Goal: Task Accomplishment & Management: Complete application form

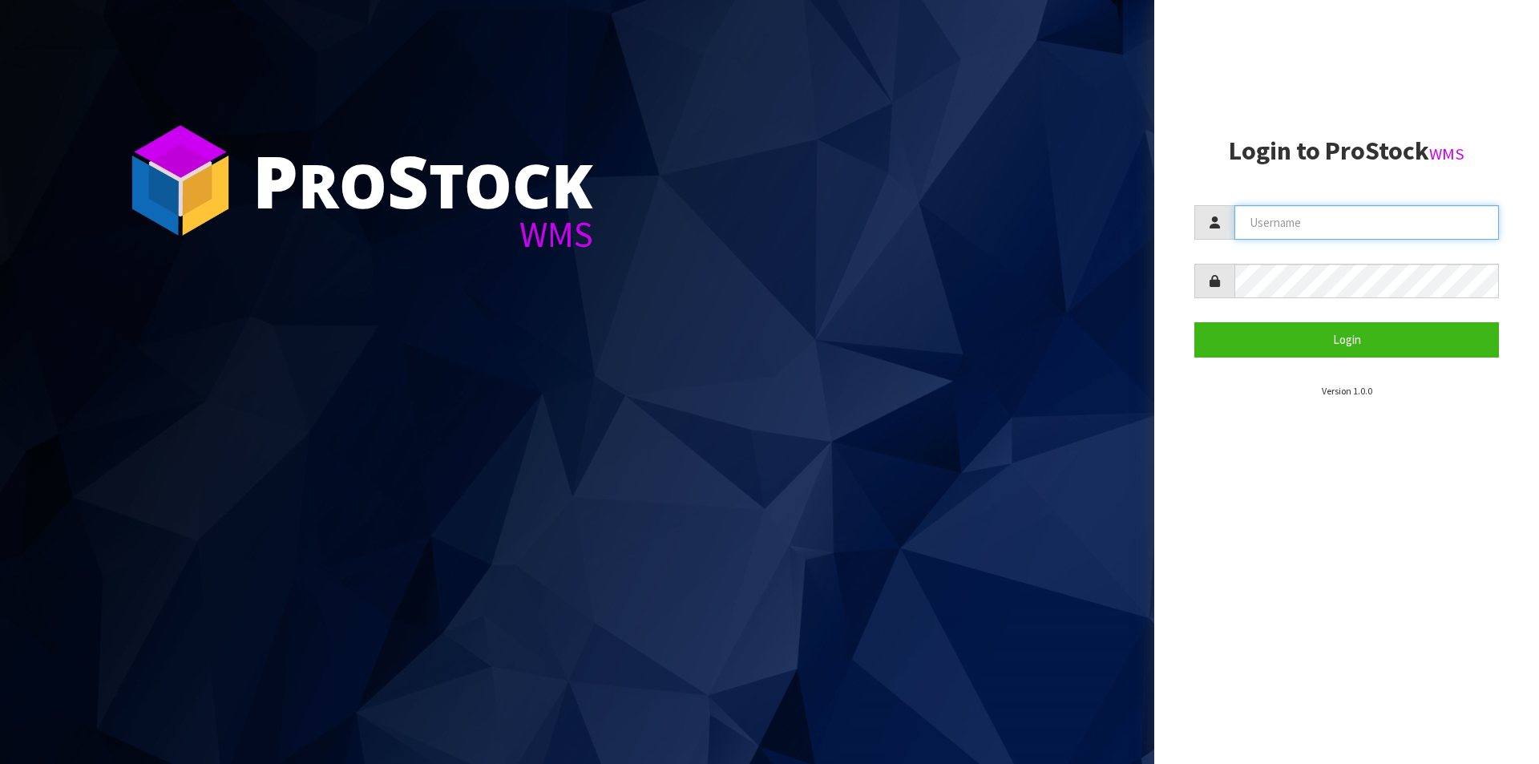
click at [1346, 220] on input "text" at bounding box center [1367, 222] width 265 height 34
type input "Australianclutch"
click at [1195, 322] on button "Login" at bounding box center [1347, 339] width 305 height 34
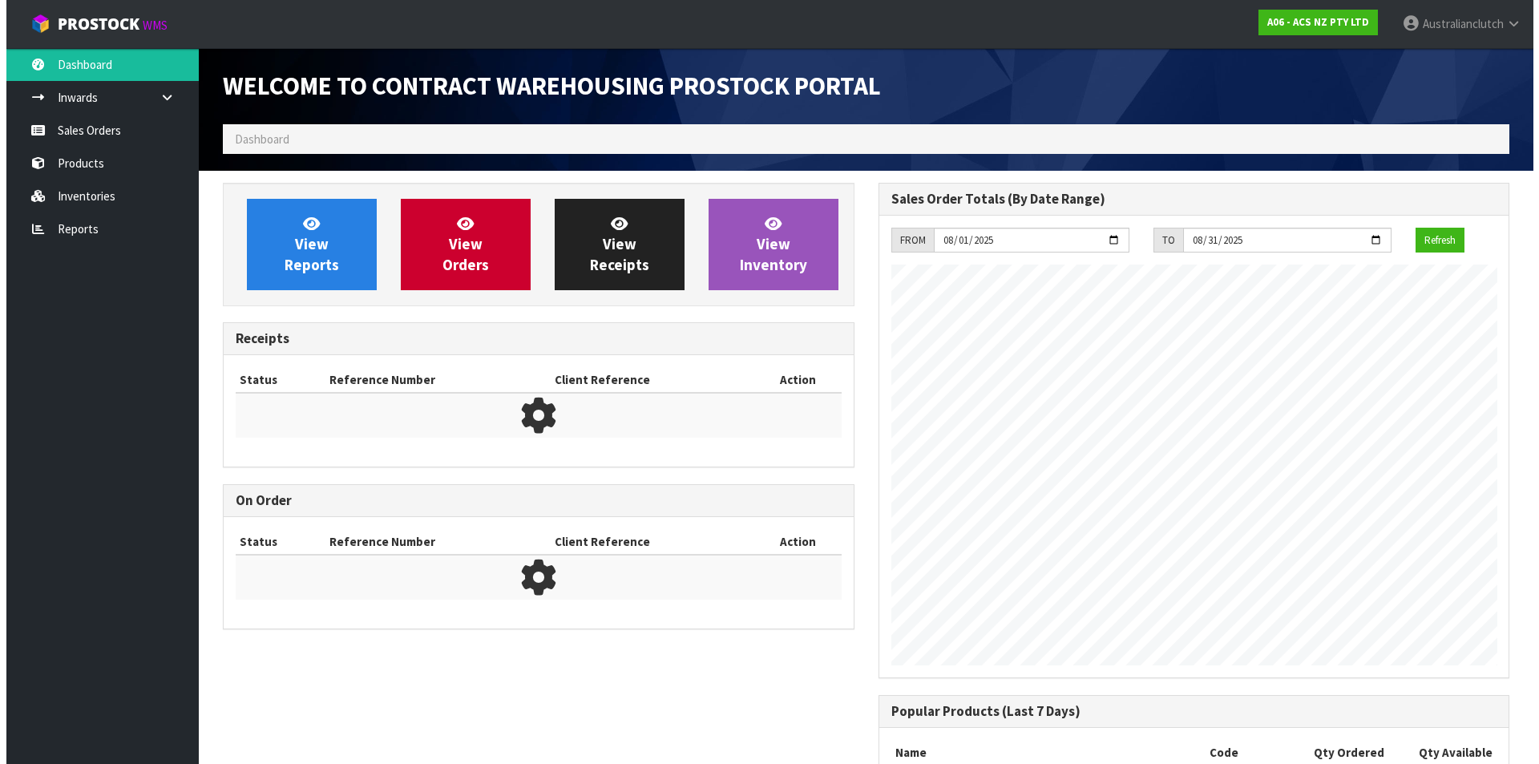
scroll to position [889, 655]
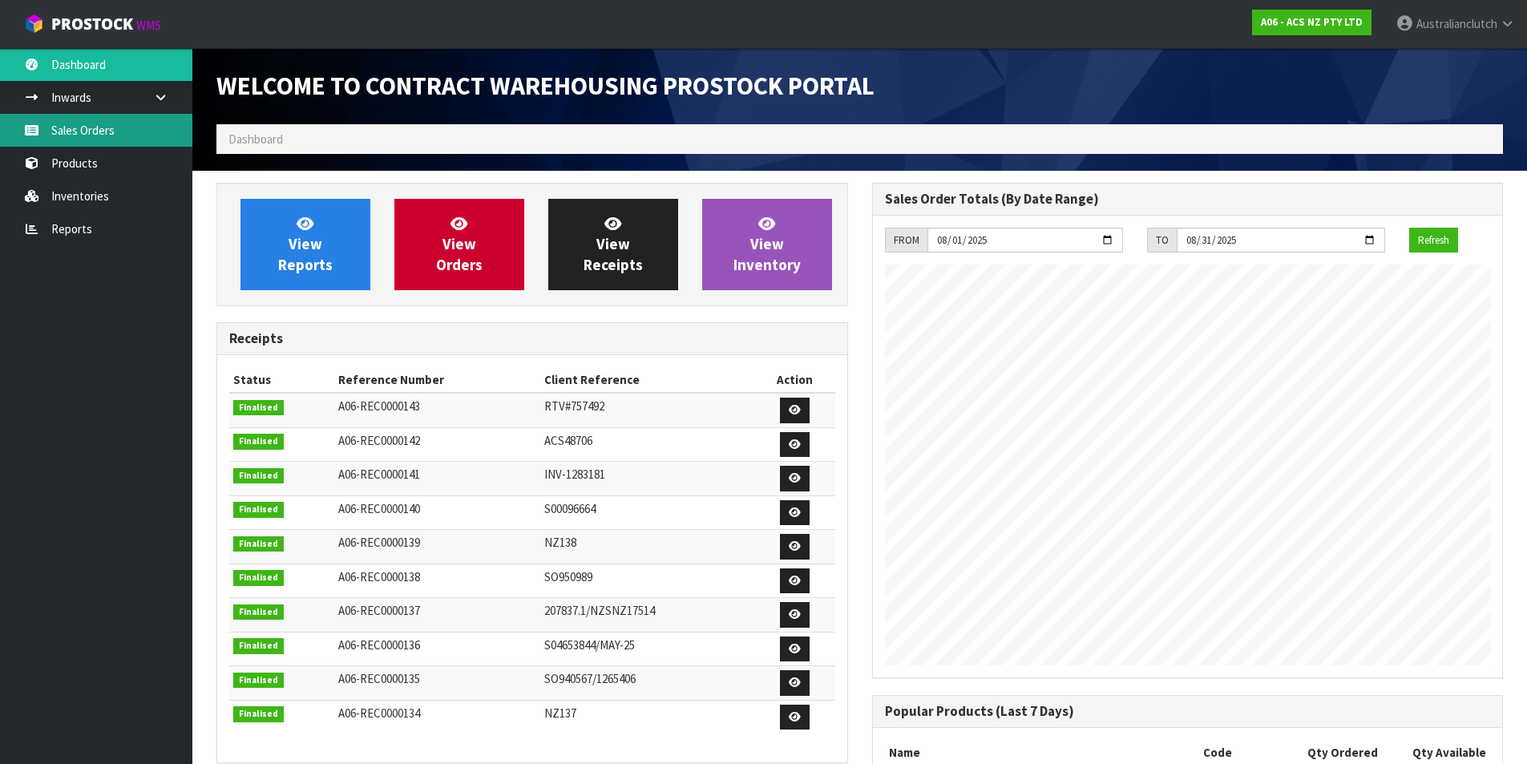
click at [73, 144] on link "Sales Orders" at bounding box center [96, 130] width 192 height 33
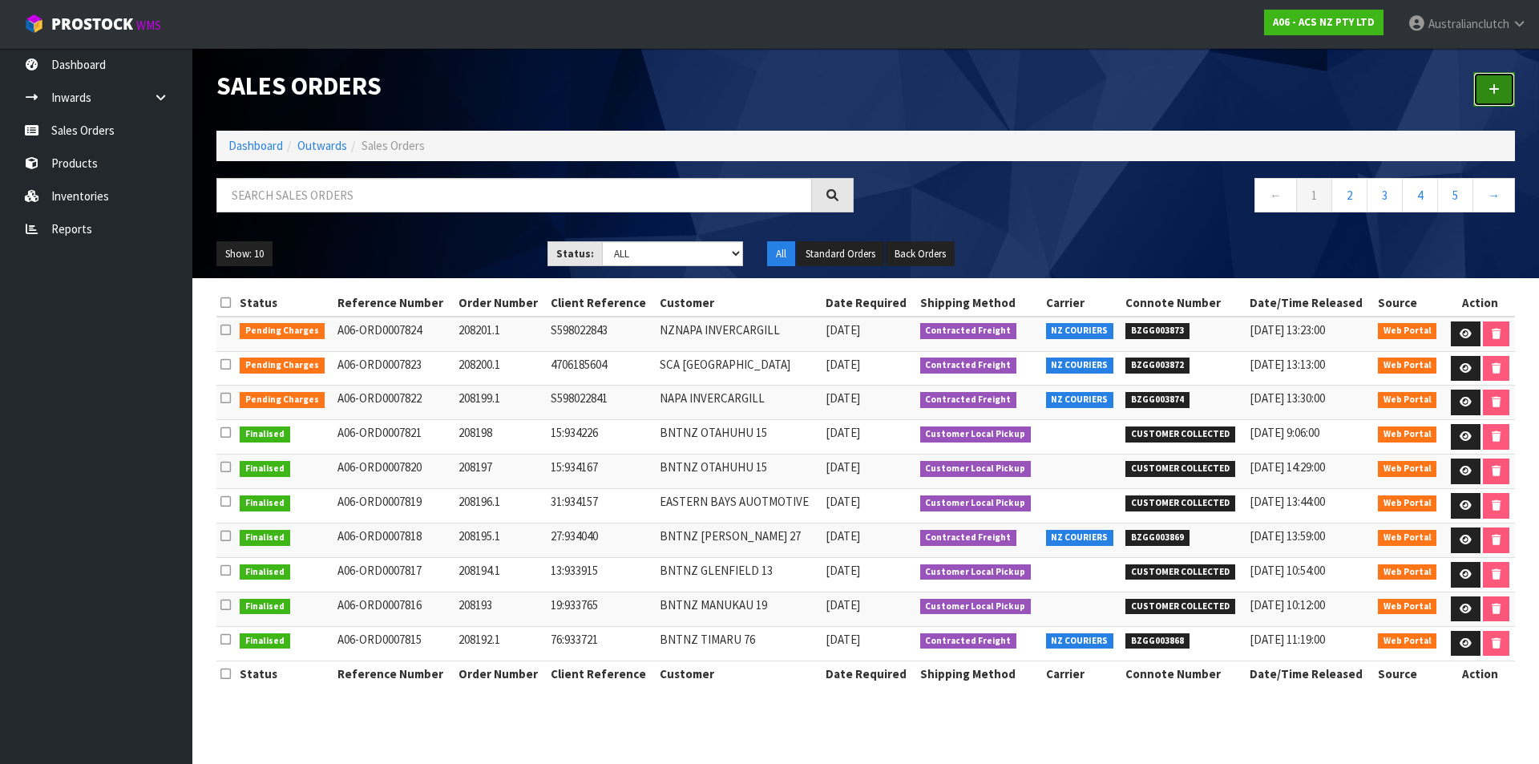
click at [1501, 96] on link at bounding box center [1495, 89] width 42 height 34
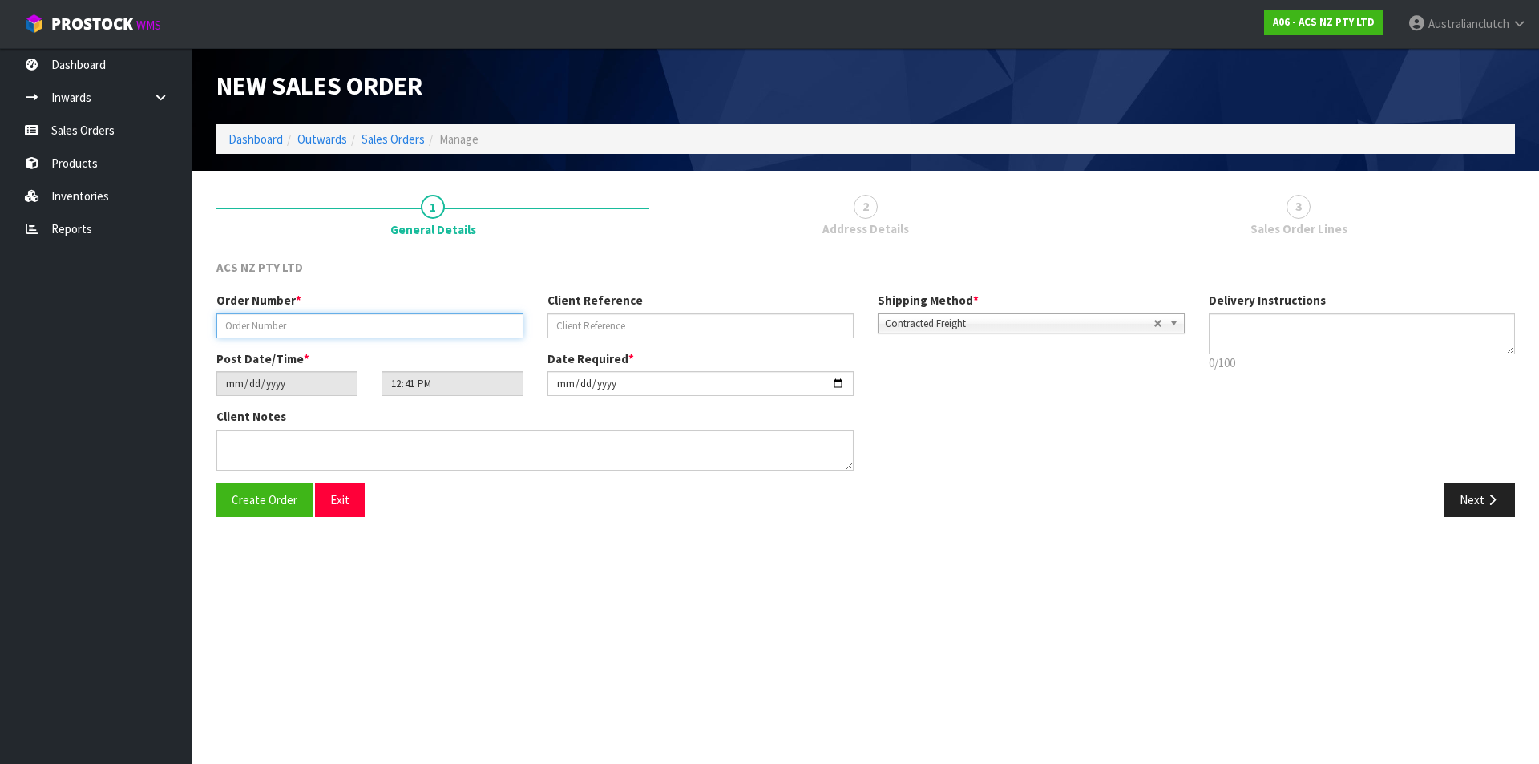
drag, startPoint x: 330, startPoint y: 322, endPoint x: 319, endPoint y: 317, distance: 12.2
click at [331, 322] on input "text" at bounding box center [369, 325] width 307 height 25
type input "208202.1"
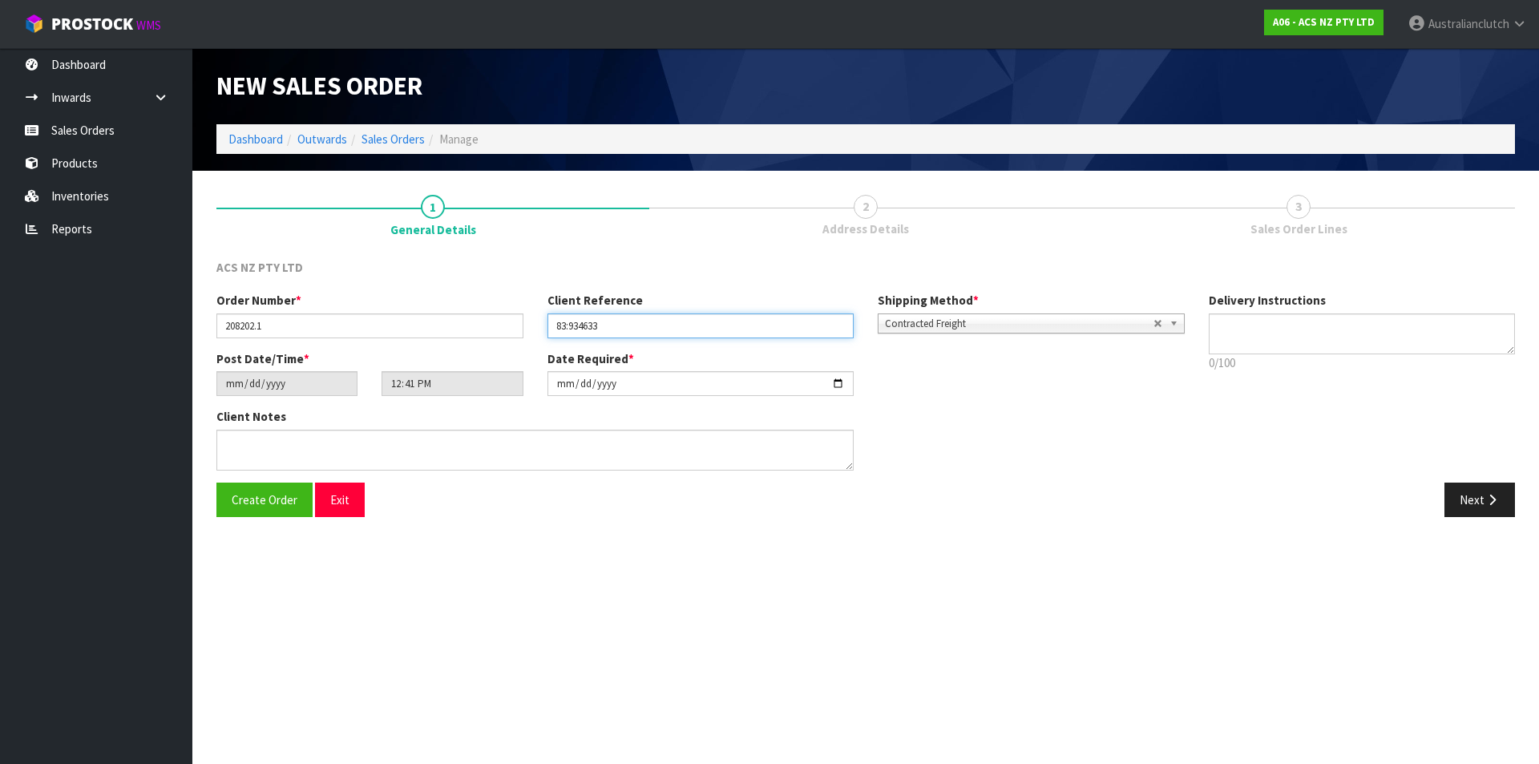
type input "83:934633"
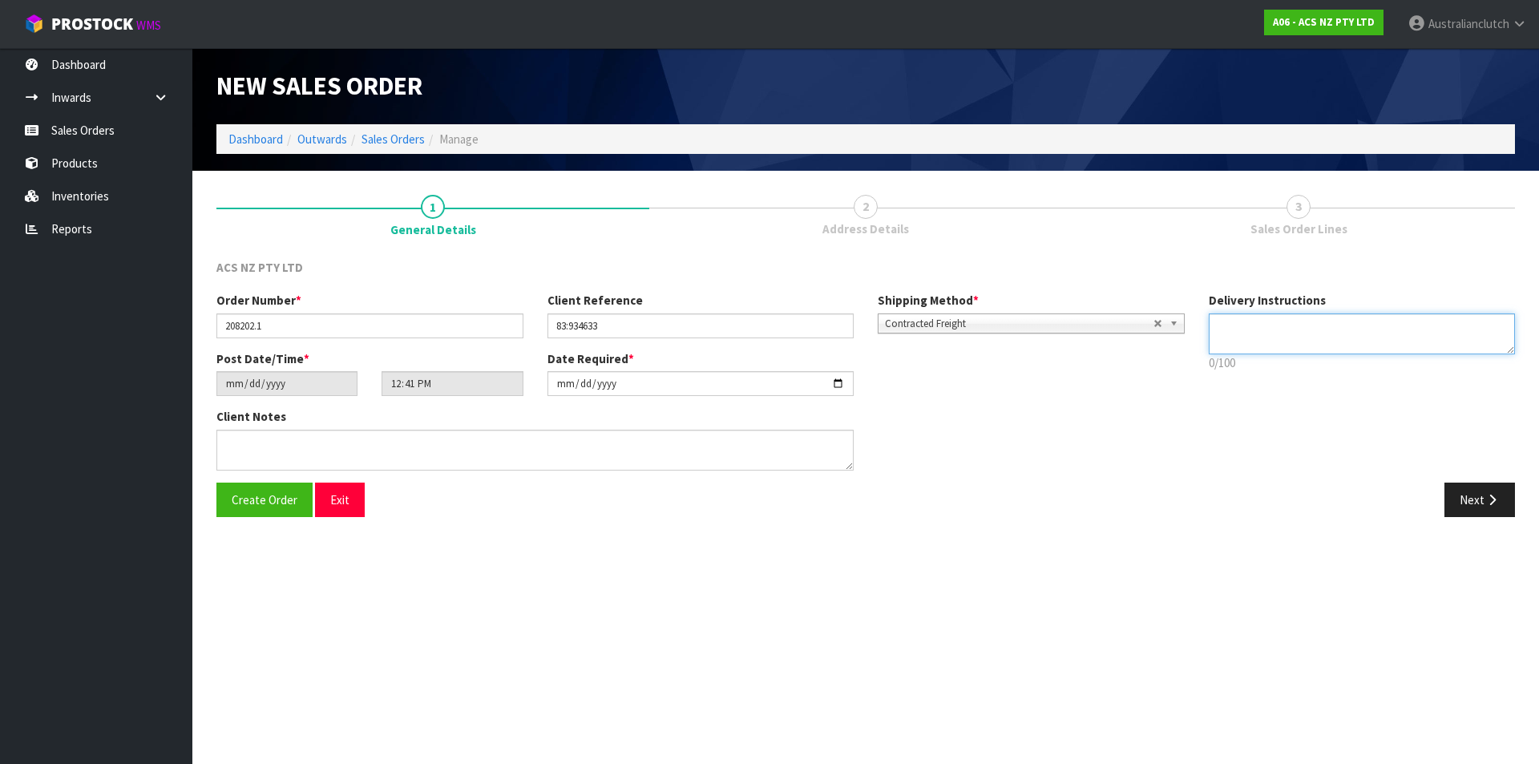
drag, startPoint x: 1238, startPoint y: 322, endPoint x: 1366, endPoint y: 369, distance: 136.5
click at [1240, 322] on textarea at bounding box center [1362, 333] width 307 height 41
type textarea "NZC PLEASE"
click at [1482, 491] on button "Next" at bounding box center [1480, 500] width 71 height 34
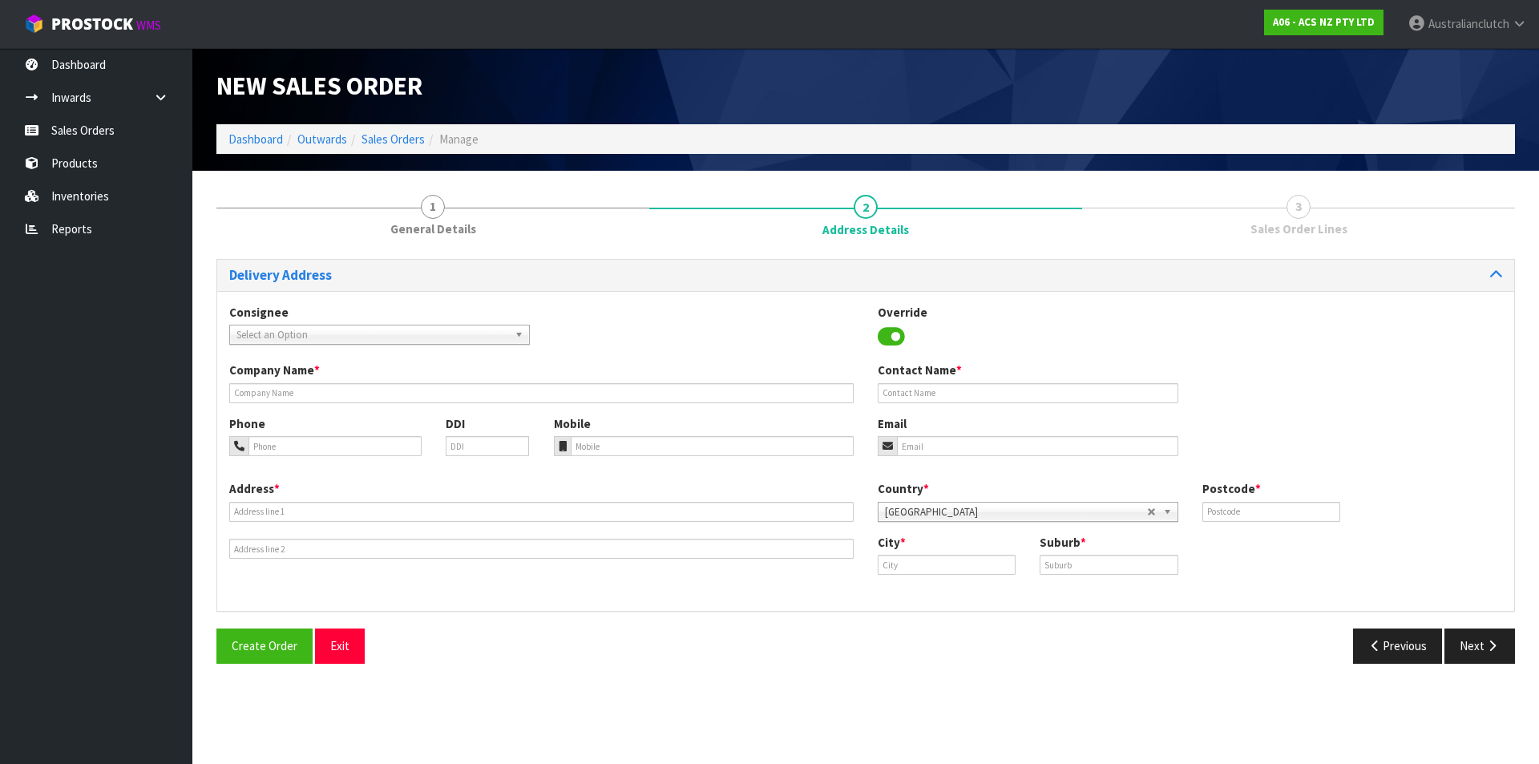
click at [272, 331] on span "Select an Option" at bounding box center [373, 335] width 272 height 19
type input "202178"
click at [300, 381] on li "202178 - BNT [PERSON_NAME] 83" at bounding box center [379, 380] width 293 height 20
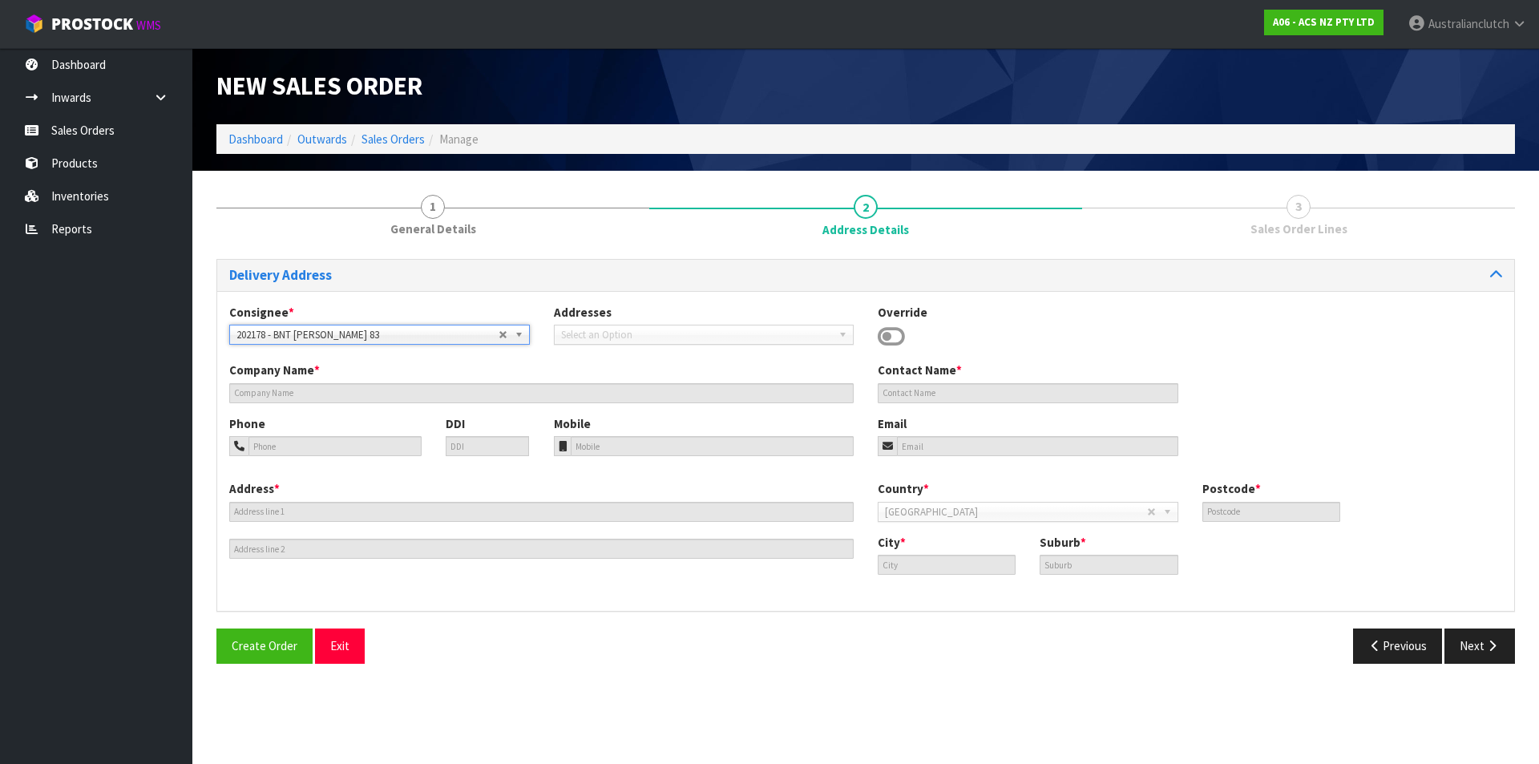
type input "BNT [PERSON_NAME] 83"
type input "[STREET_ADDRESS][PERSON_NAME]"
type input "9310"
type input "[PERSON_NAME]"
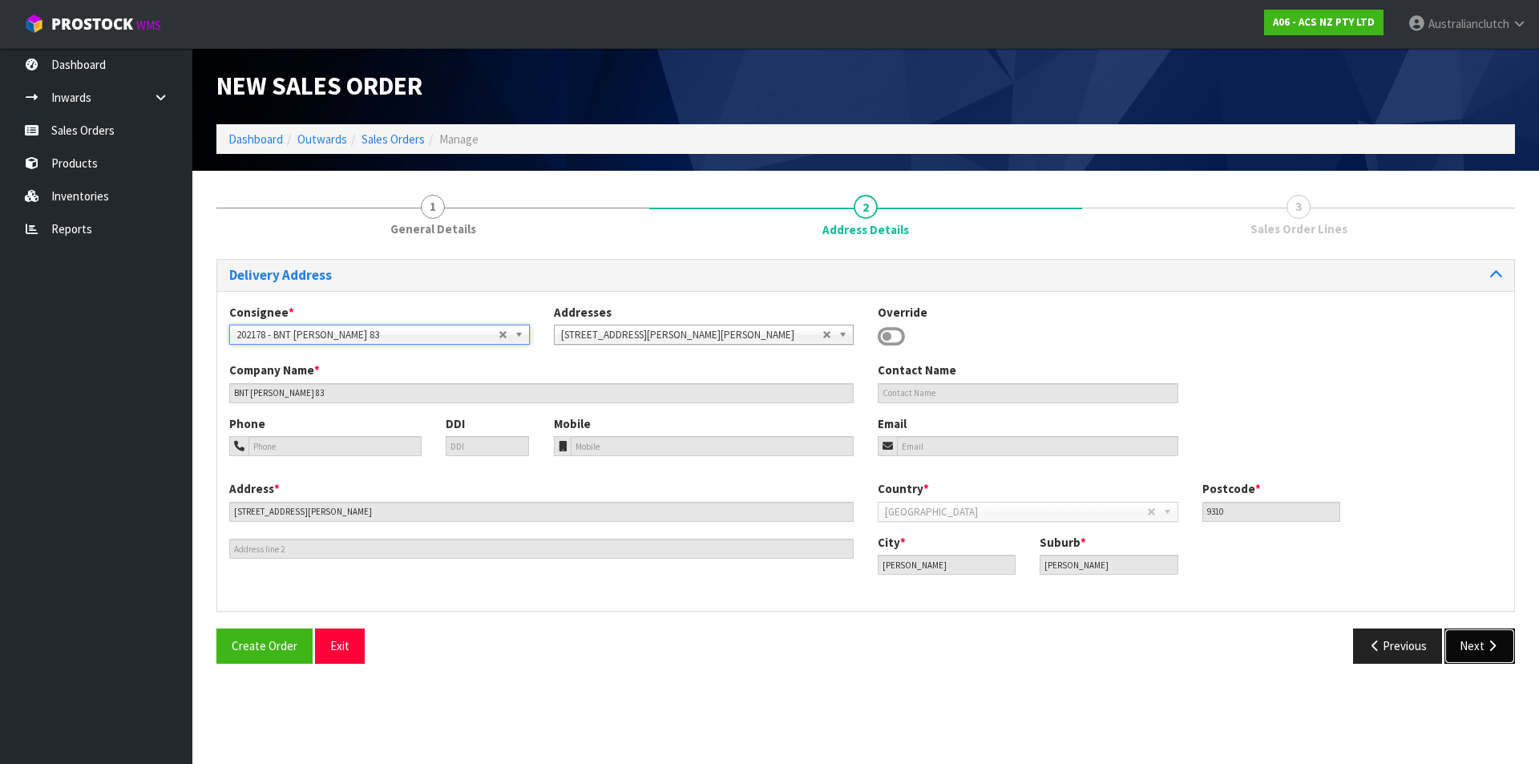
drag, startPoint x: 1499, startPoint y: 646, endPoint x: 1400, endPoint y: 613, distance: 104.7
click at [1499, 646] on icon "button" at bounding box center [1492, 646] width 15 height 12
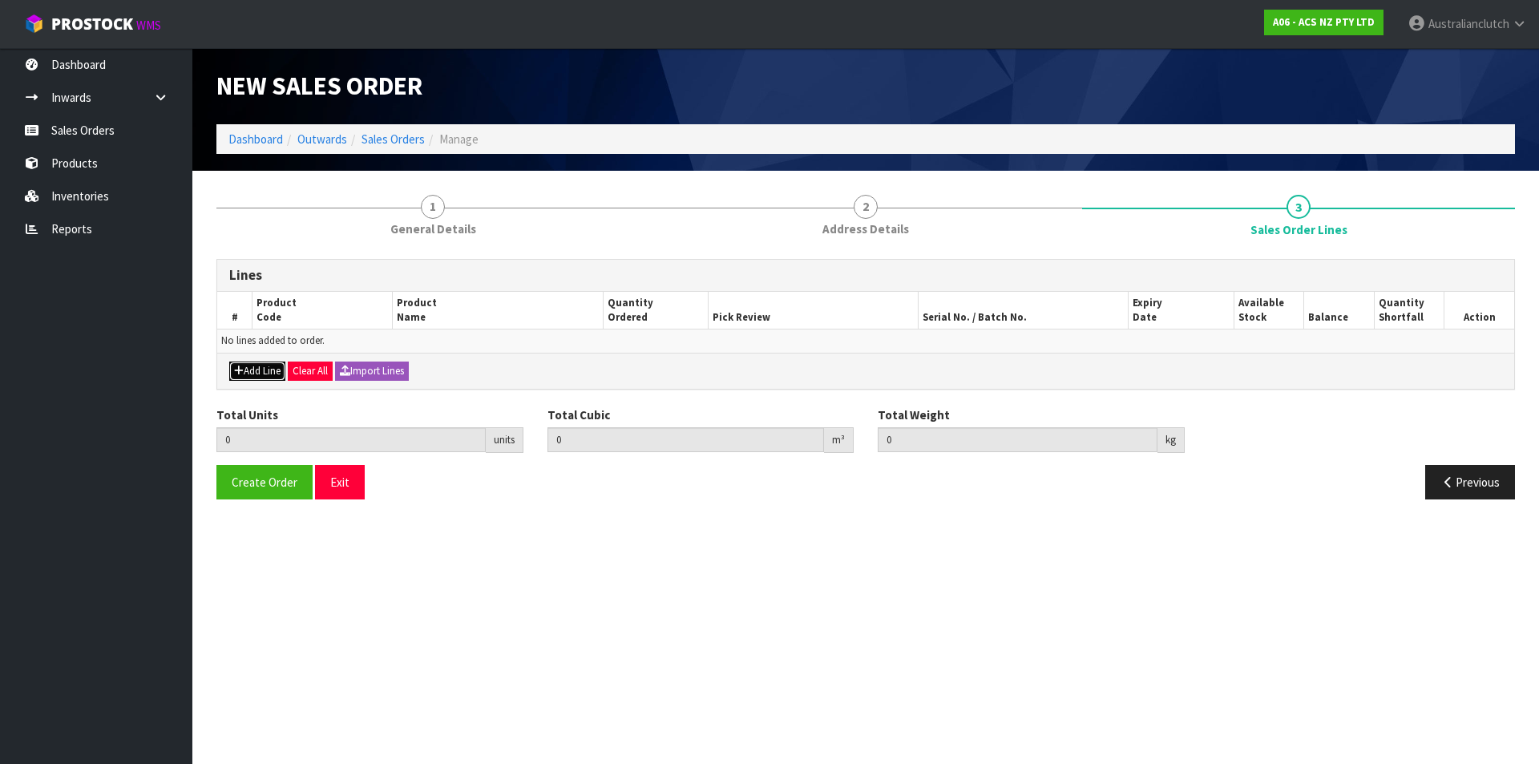
click at [255, 366] on button "Add Line" at bounding box center [257, 371] width 56 height 19
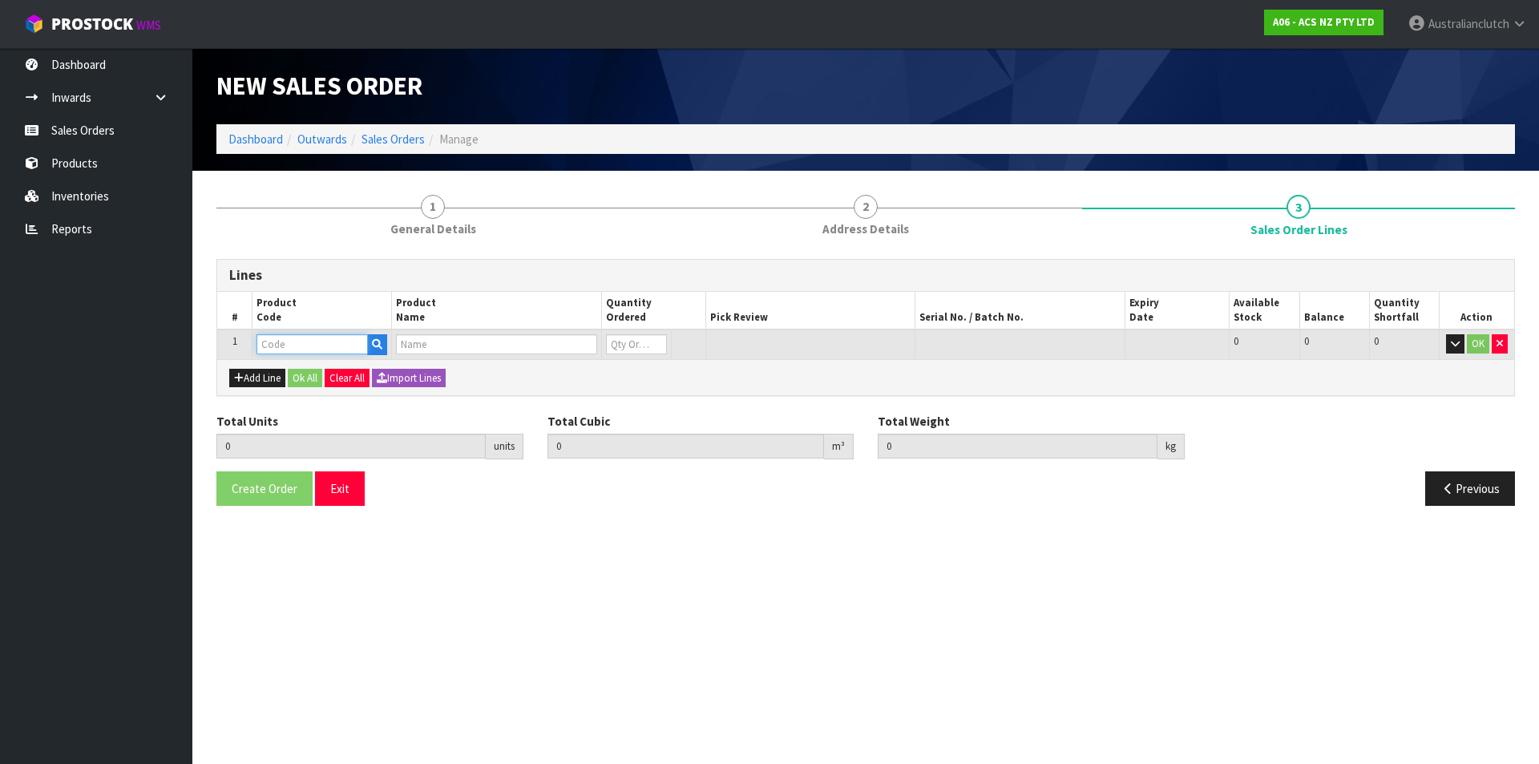
click at [273, 342] on input "text" at bounding box center [312, 344] width 111 height 20
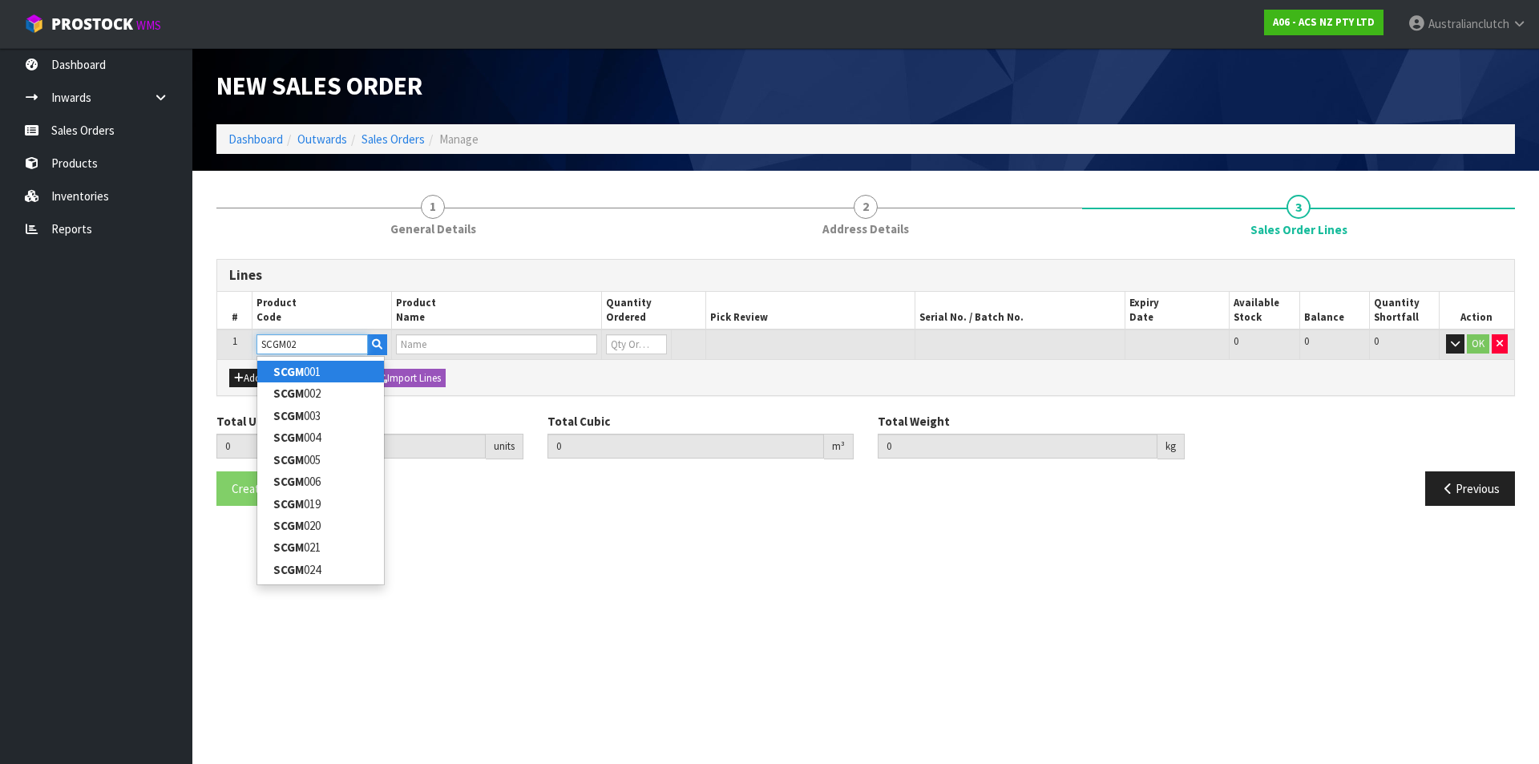
type input "SCGM021"
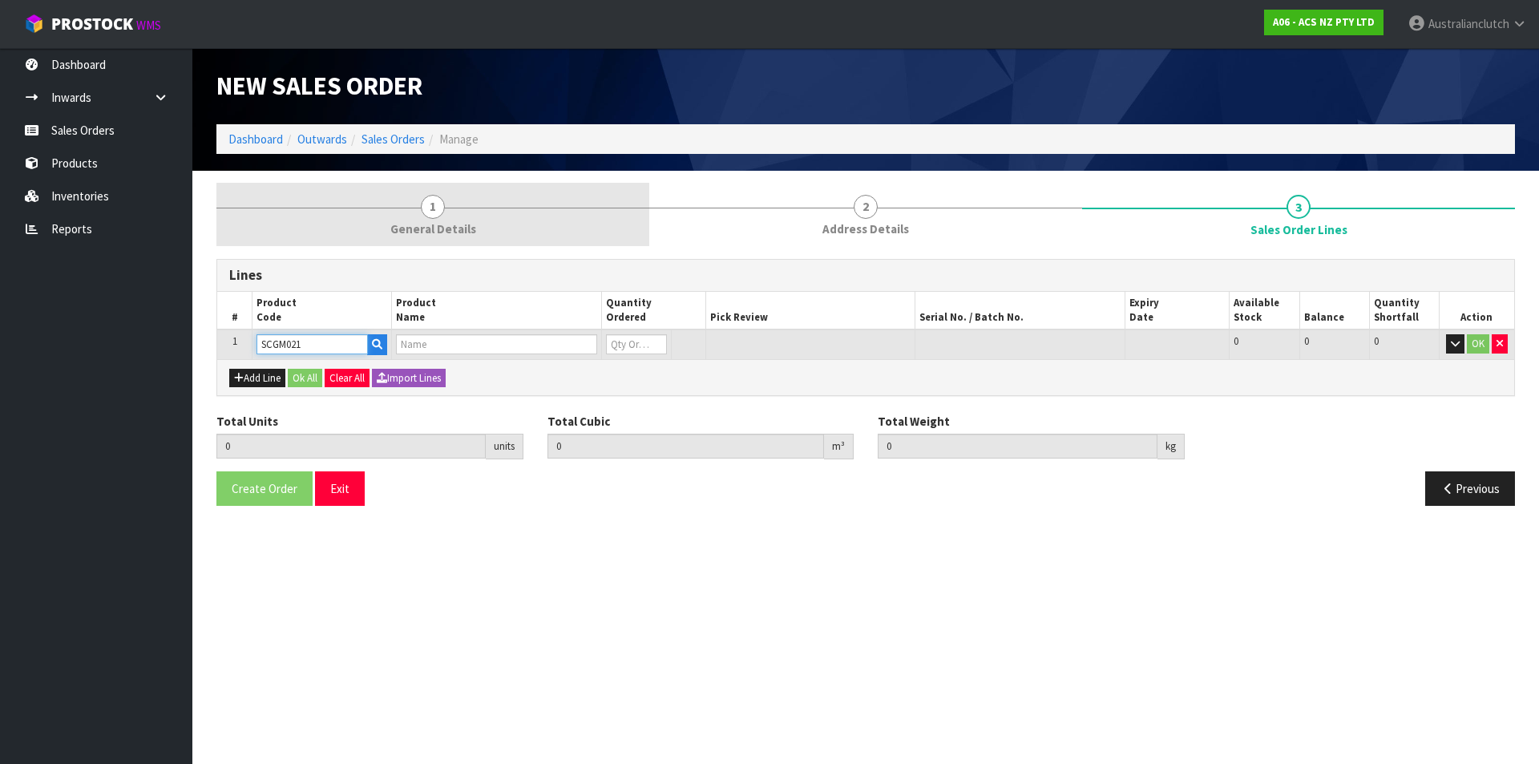
type input "0.000000"
type input "0.000"
type input "CLUTCH S/CYL HOLDEN"
type input "0"
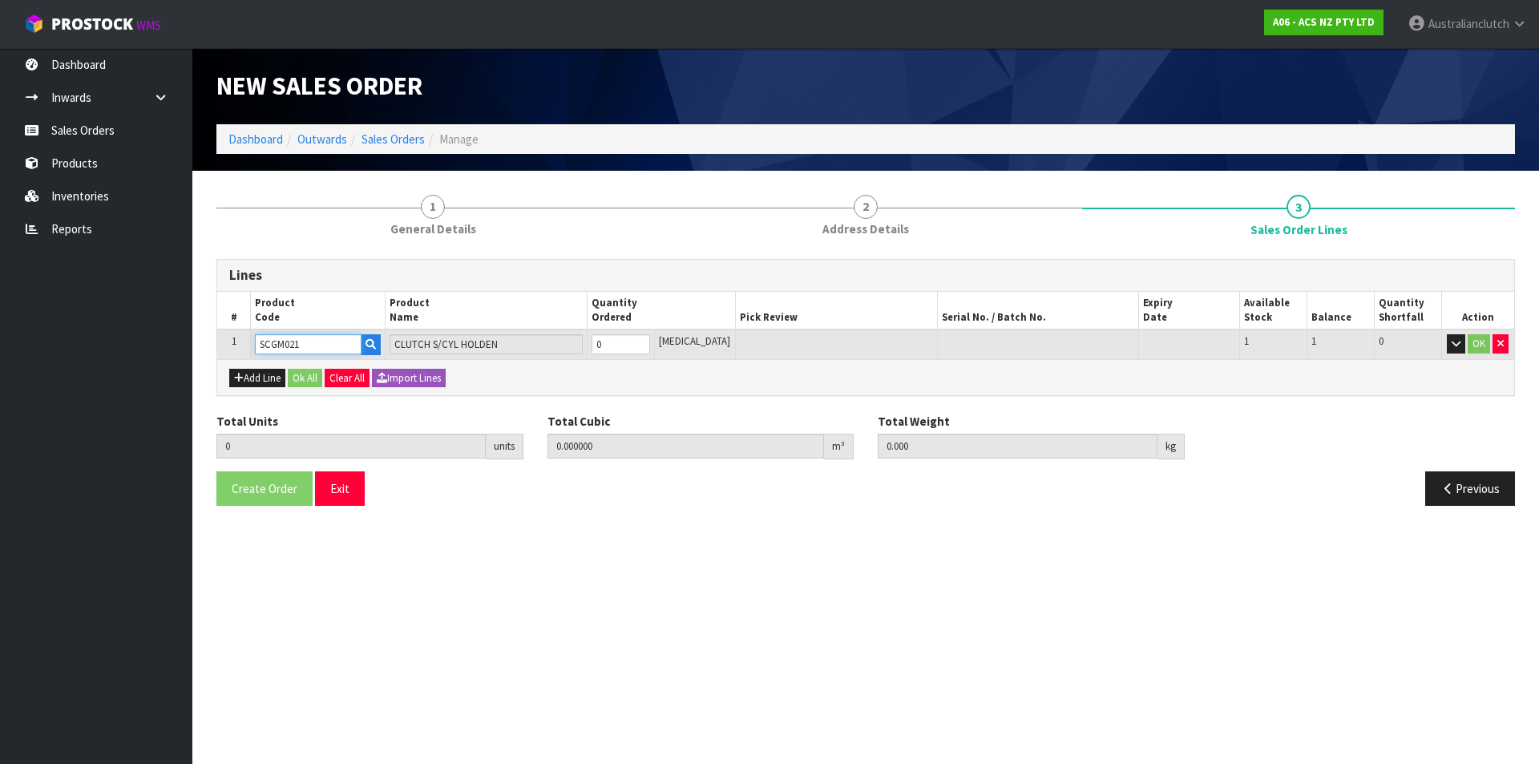
type input "SCGM021"
type input "1"
type input "0.002981"
type input "0.35"
type input "1"
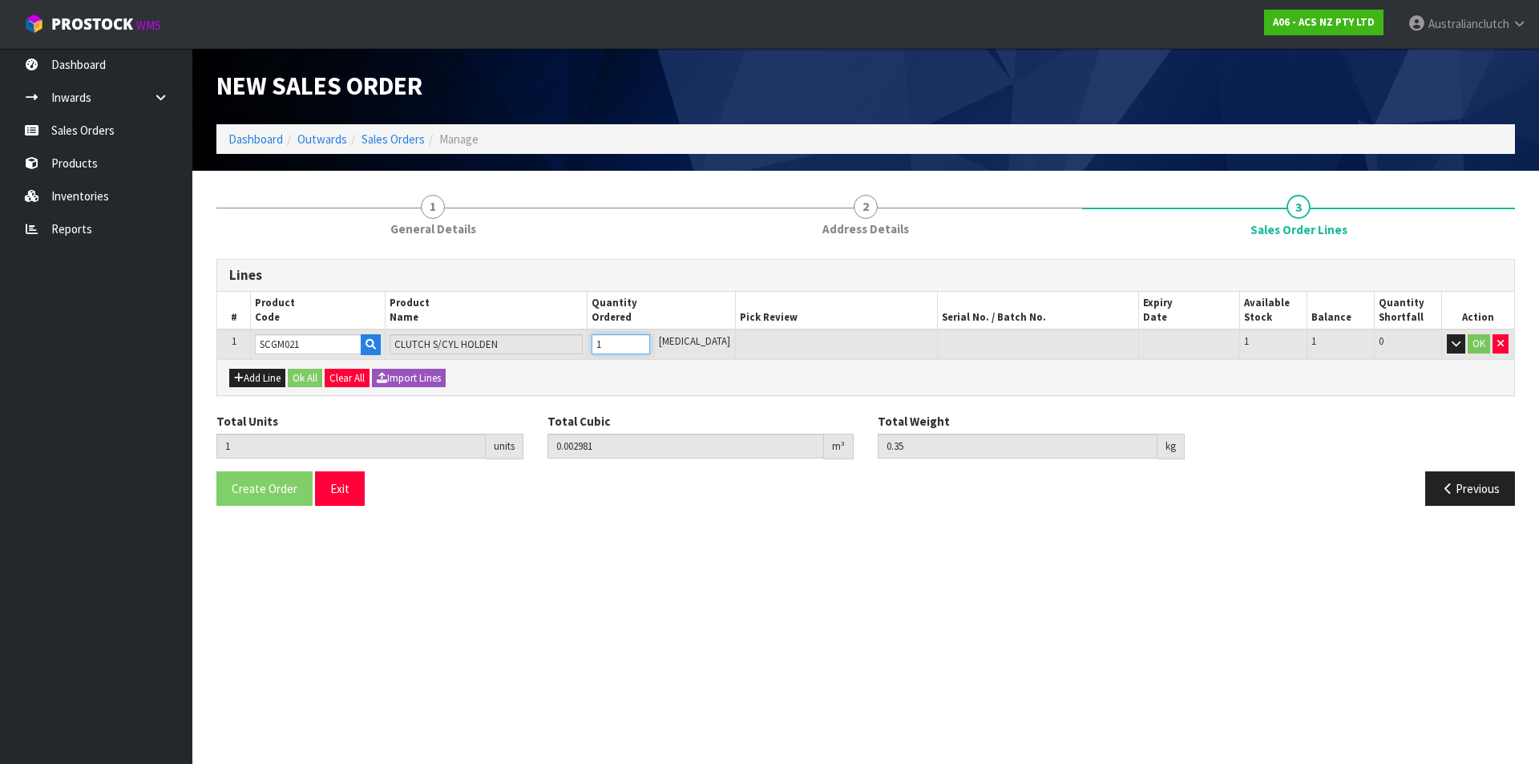
click at [650, 343] on input "1" at bounding box center [621, 344] width 59 height 20
click at [1477, 342] on button "OK" at bounding box center [1479, 343] width 22 height 19
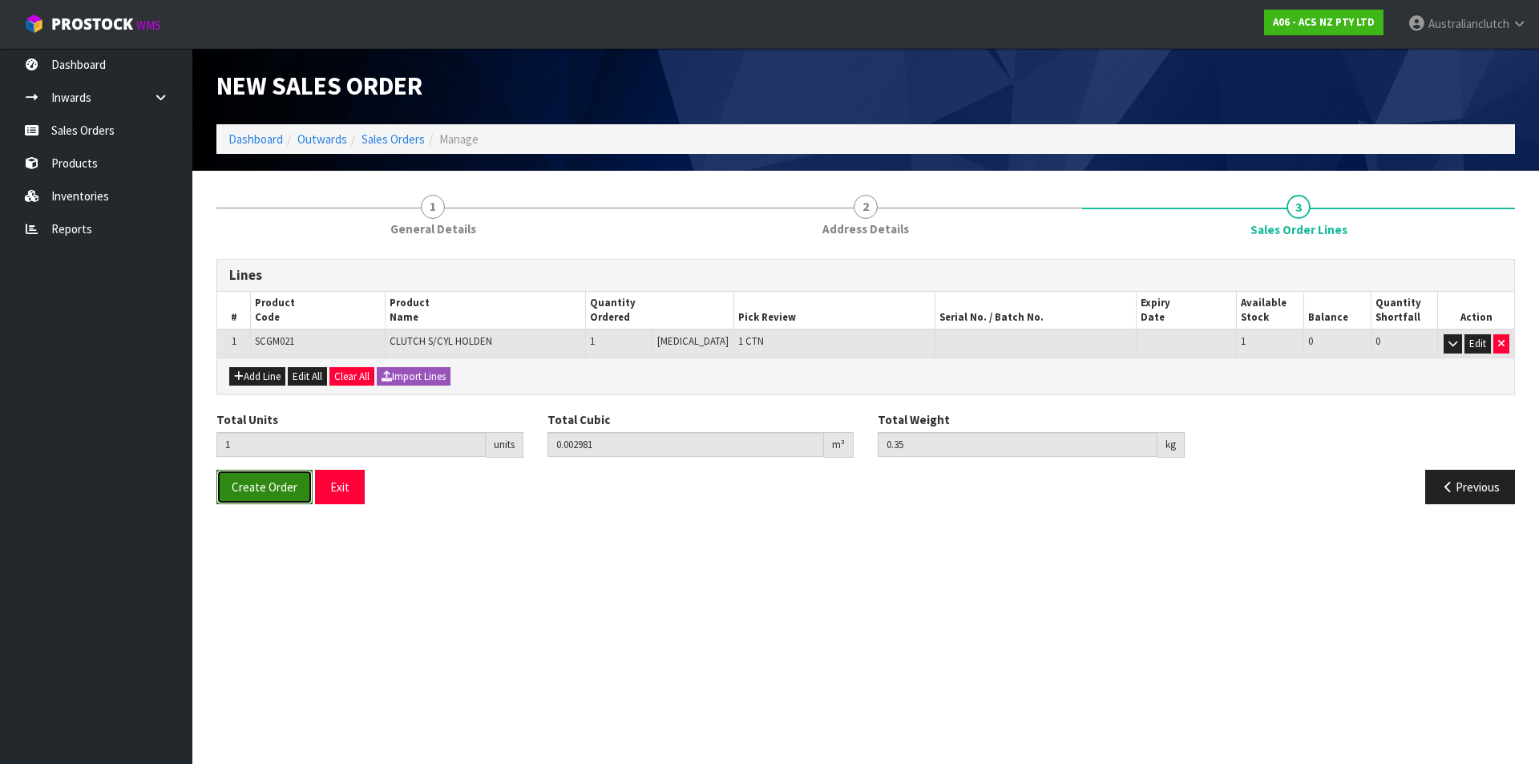
click at [269, 474] on button "Create Order" at bounding box center [264, 487] width 96 height 34
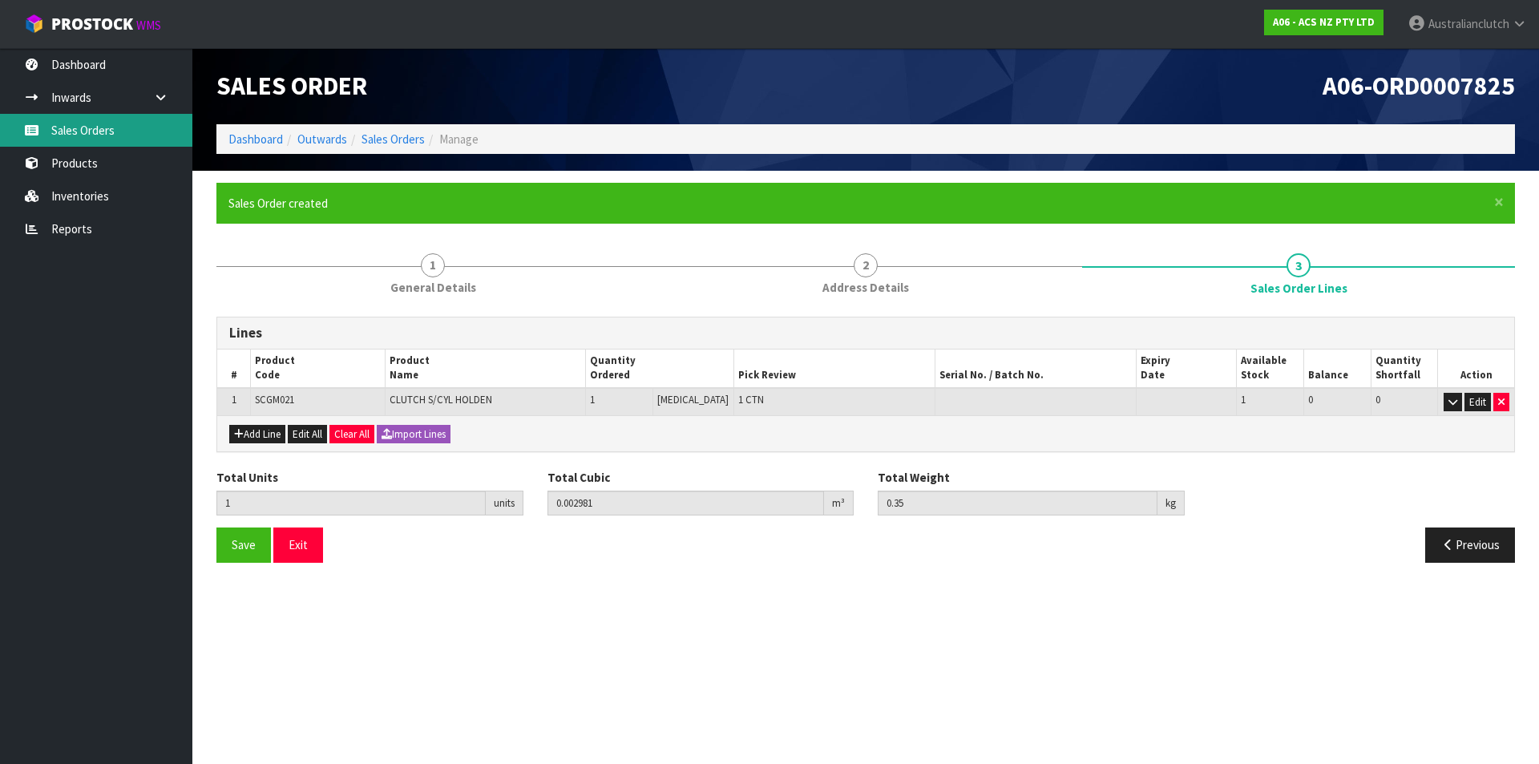
click at [93, 123] on link "Sales Orders" at bounding box center [96, 130] width 192 height 33
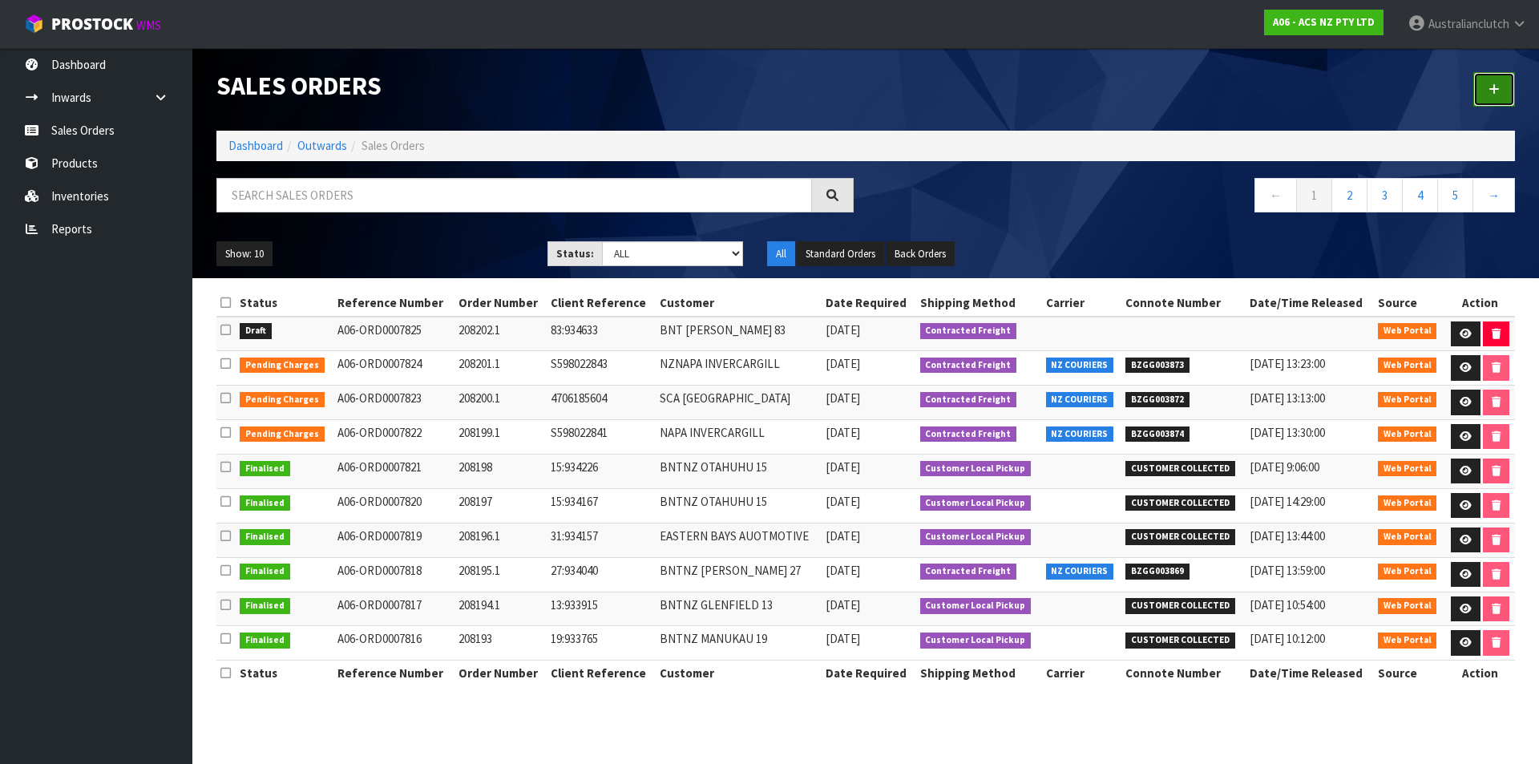
click at [1504, 78] on link at bounding box center [1495, 89] width 42 height 34
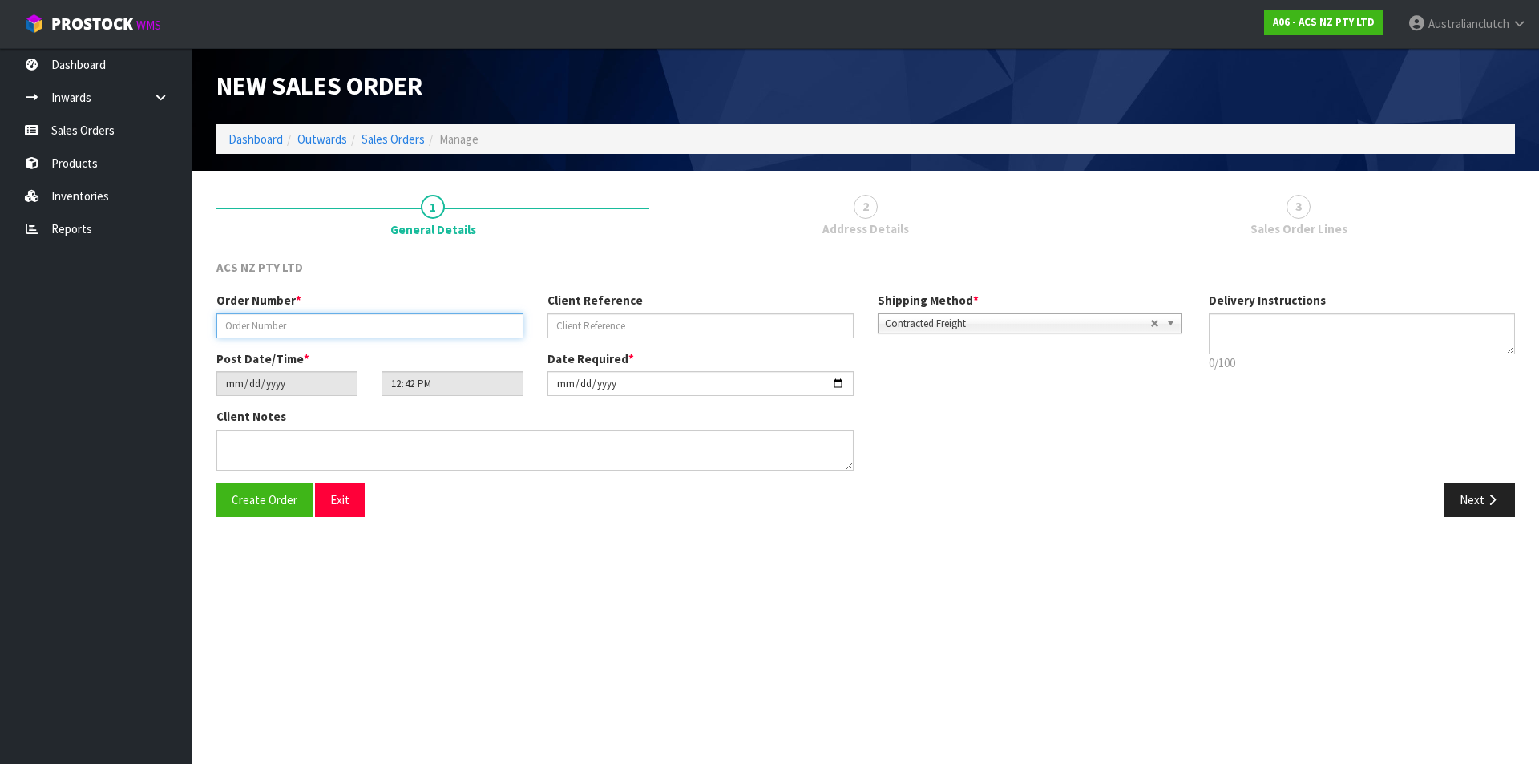
click at [269, 326] on input "text" at bounding box center [369, 325] width 307 height 25
type input "208203.1"
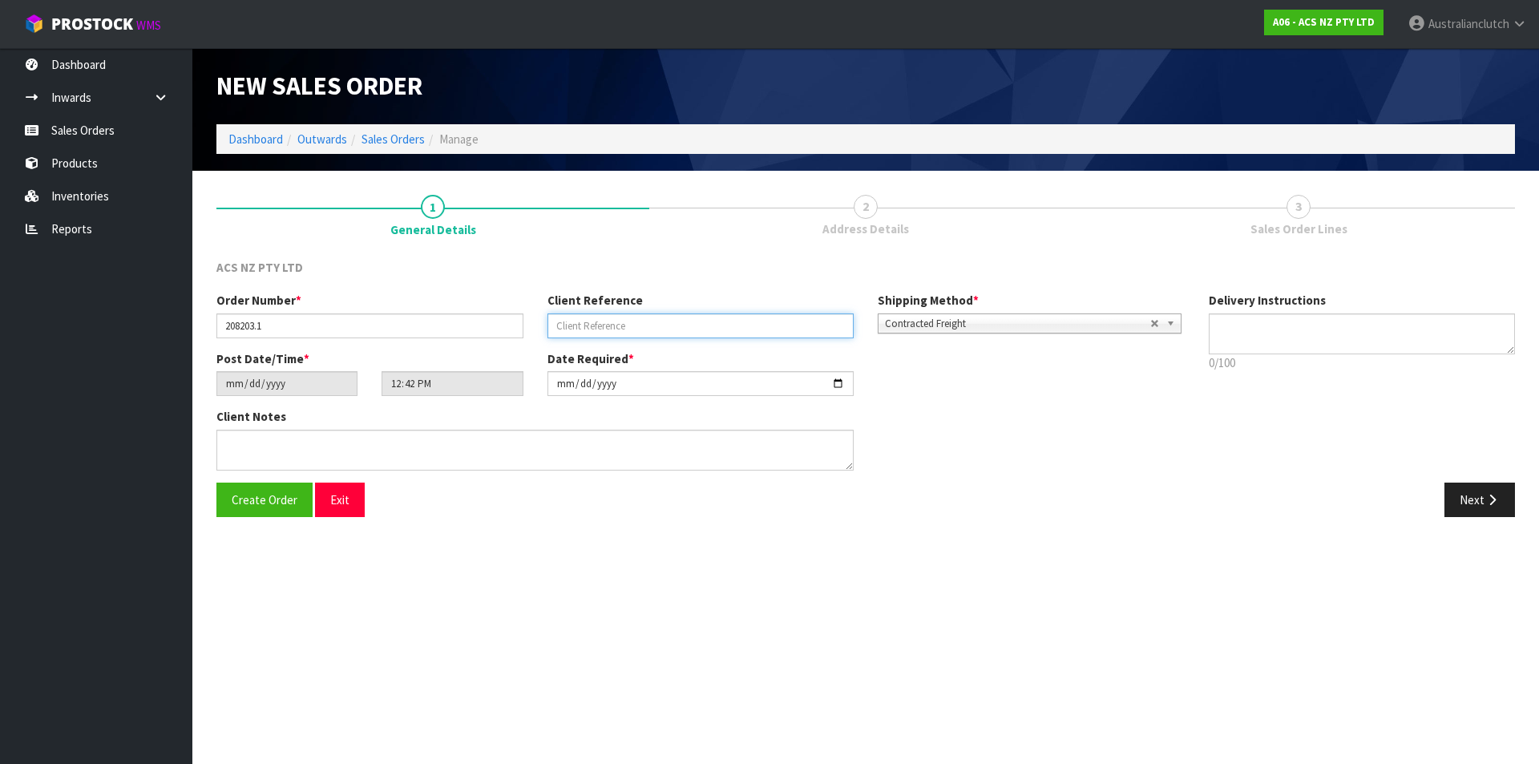
click at [662, 334] on input "text" at bounding box center [701, 325] width 307 height 25
type input "71:934653"
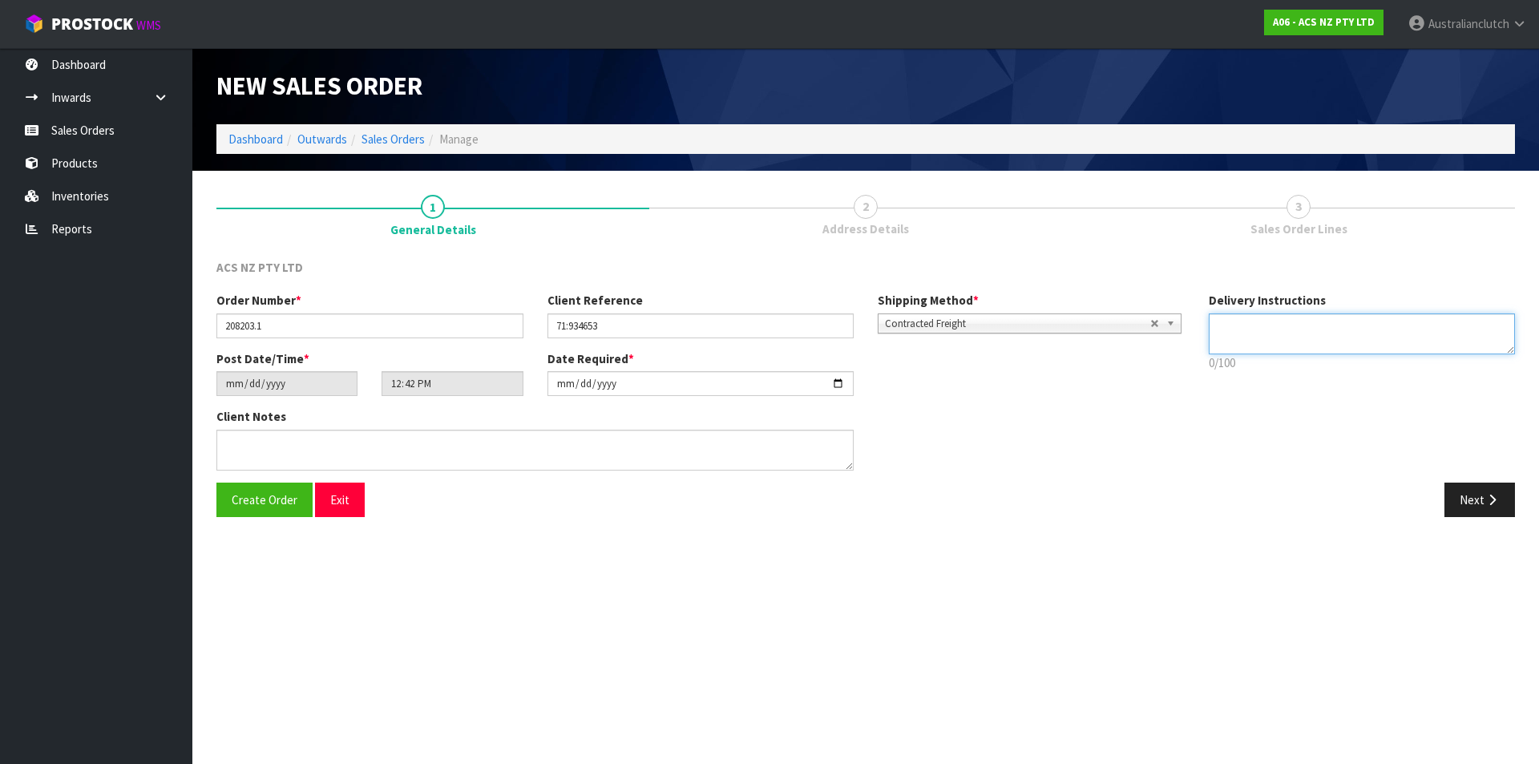
click at [1385, 334] on textarea at bounding box center [1362, 333] width 307 height 41
type textarea "NZC PLEASE"
click at [1477, 497] on button "Next" at bounding box center [1480, 500] width 71 height 34
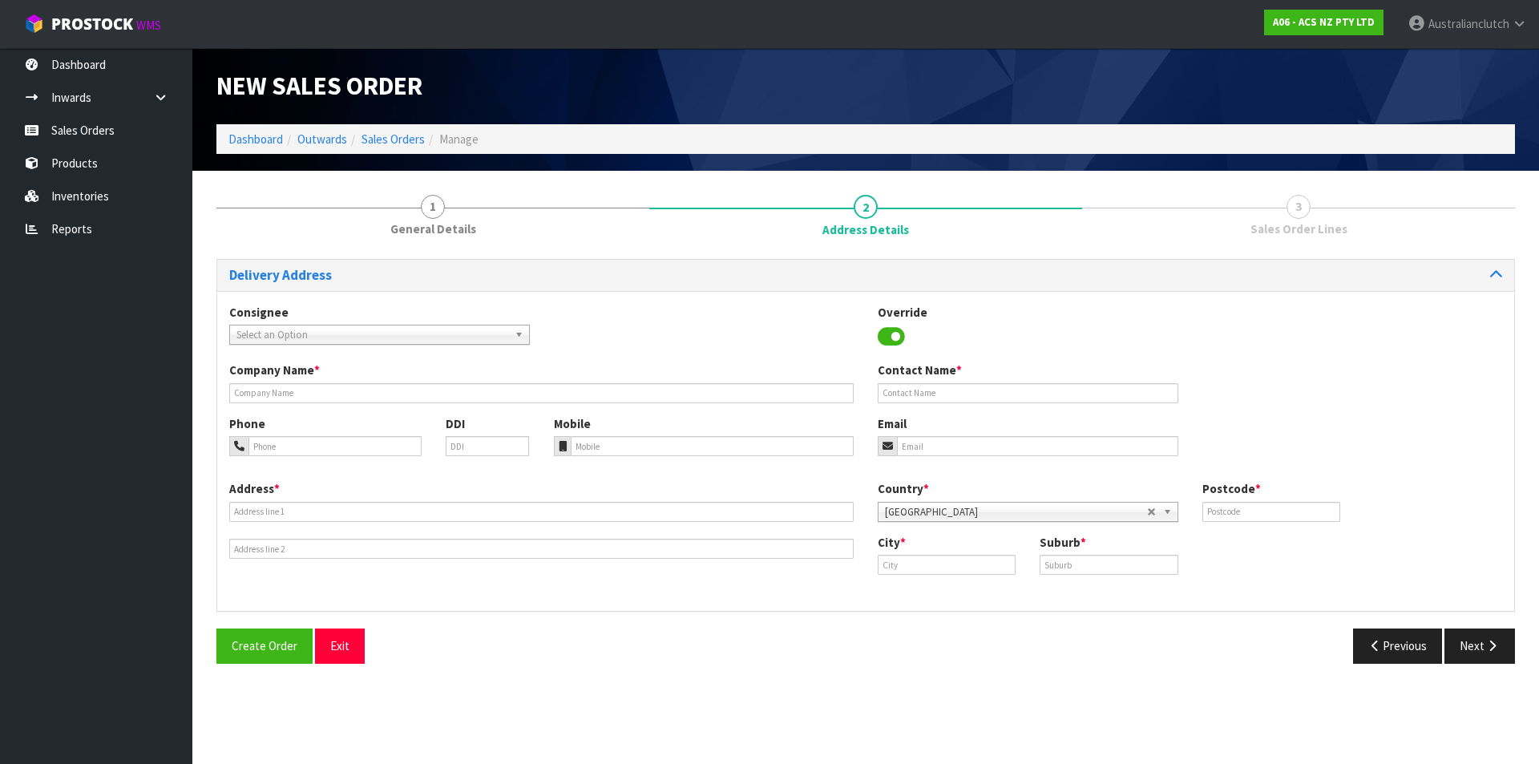
click at [301, 340] on span "Select an Option" at bounding box center [373, 335] width 272 height 19
type input "101659"
click at [376, 386] on li "101659 - BNTNZ BLENHEIM 71" at bounding box center [379, 380] width 293 height 20
type input "BNTNZ BLENHEIM 71"
type input "CNR OPAWA [GEOGRAPHIC_DATA]"
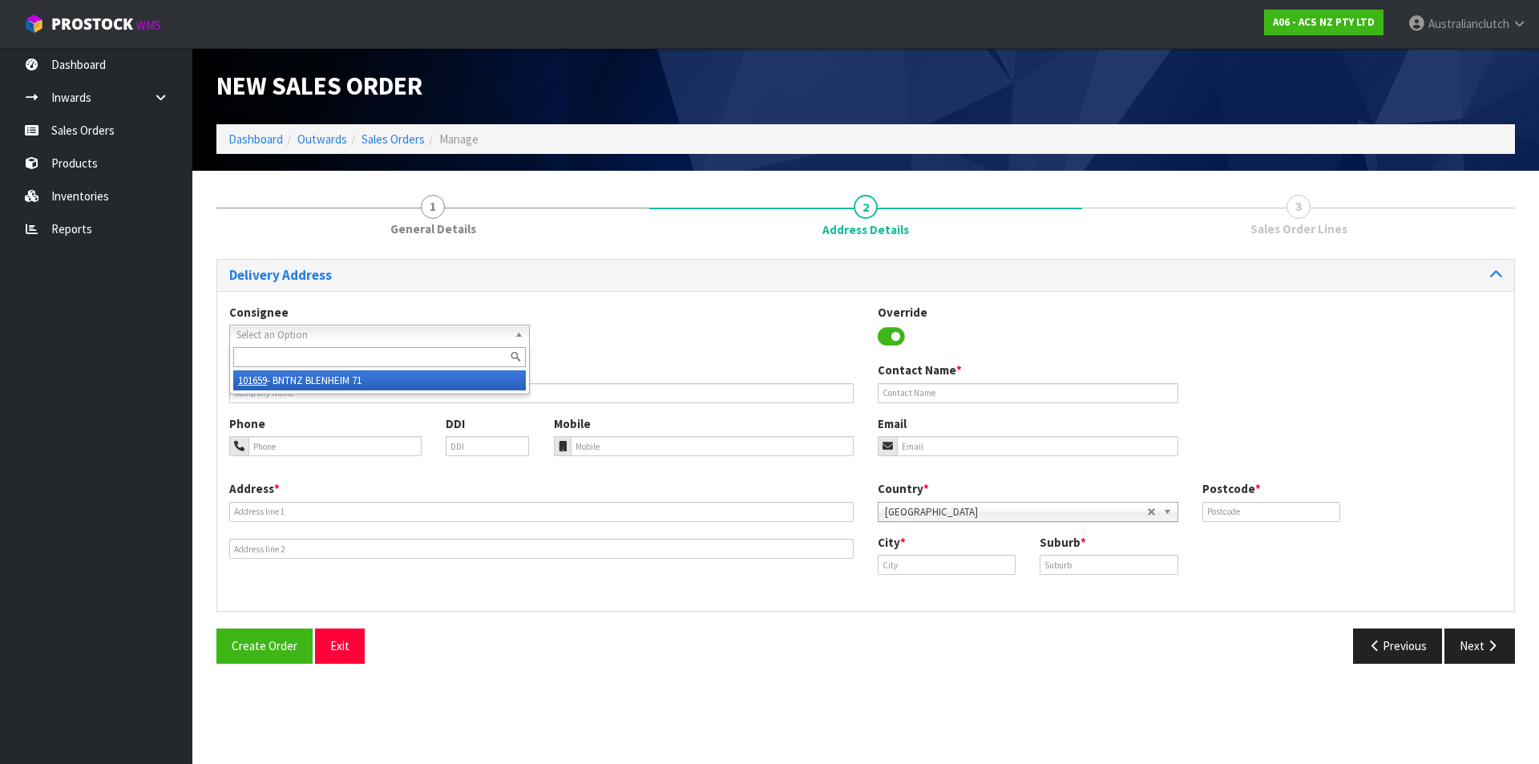
type input "7201"
type input "BLENHEIM"
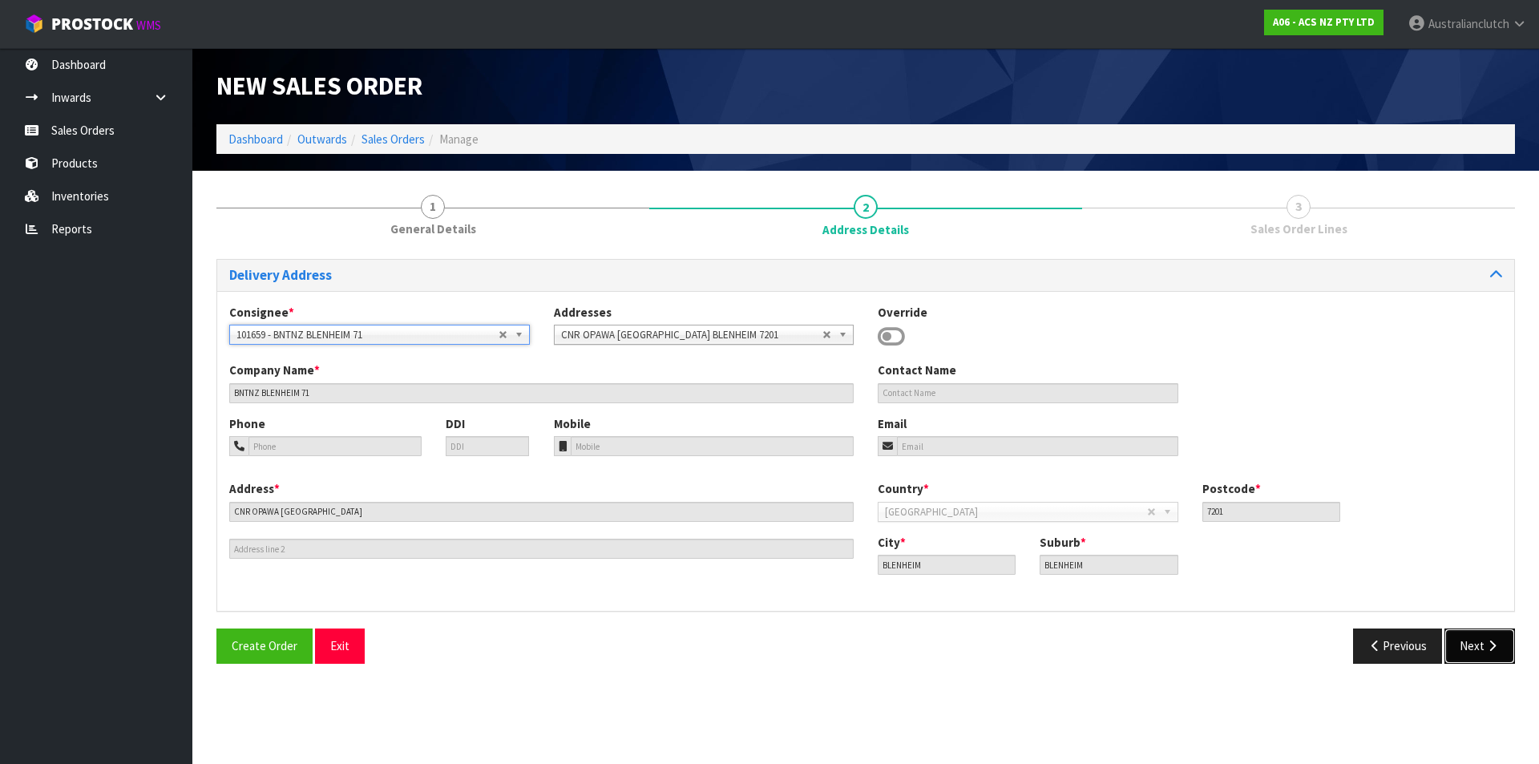
click at [1476, 633] on button "Next" at bounding box center [1480, 646] width 71 height 34
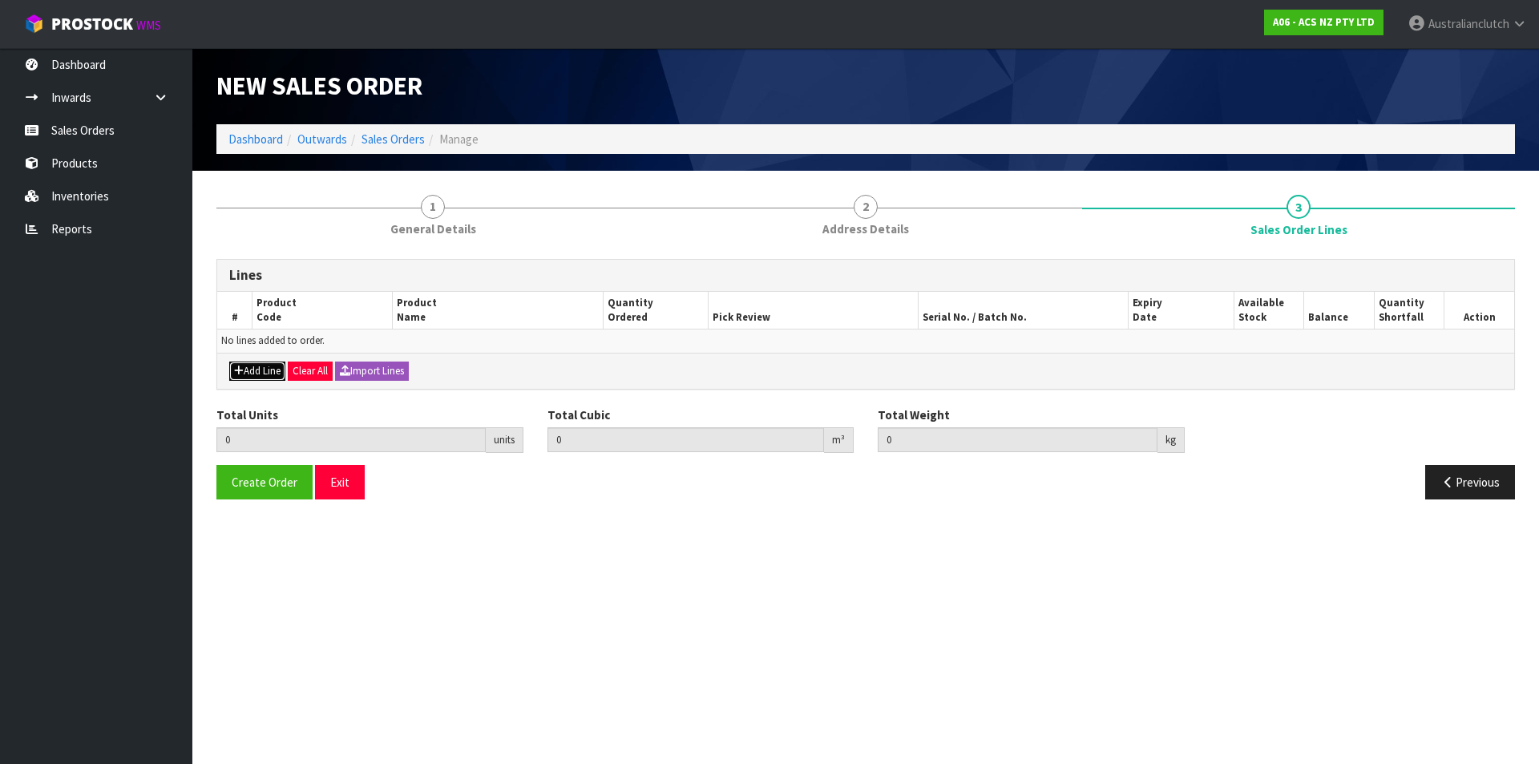
click at [249, 373] on button "Add Line" at bounding box center [257, 371] width 56 height 19
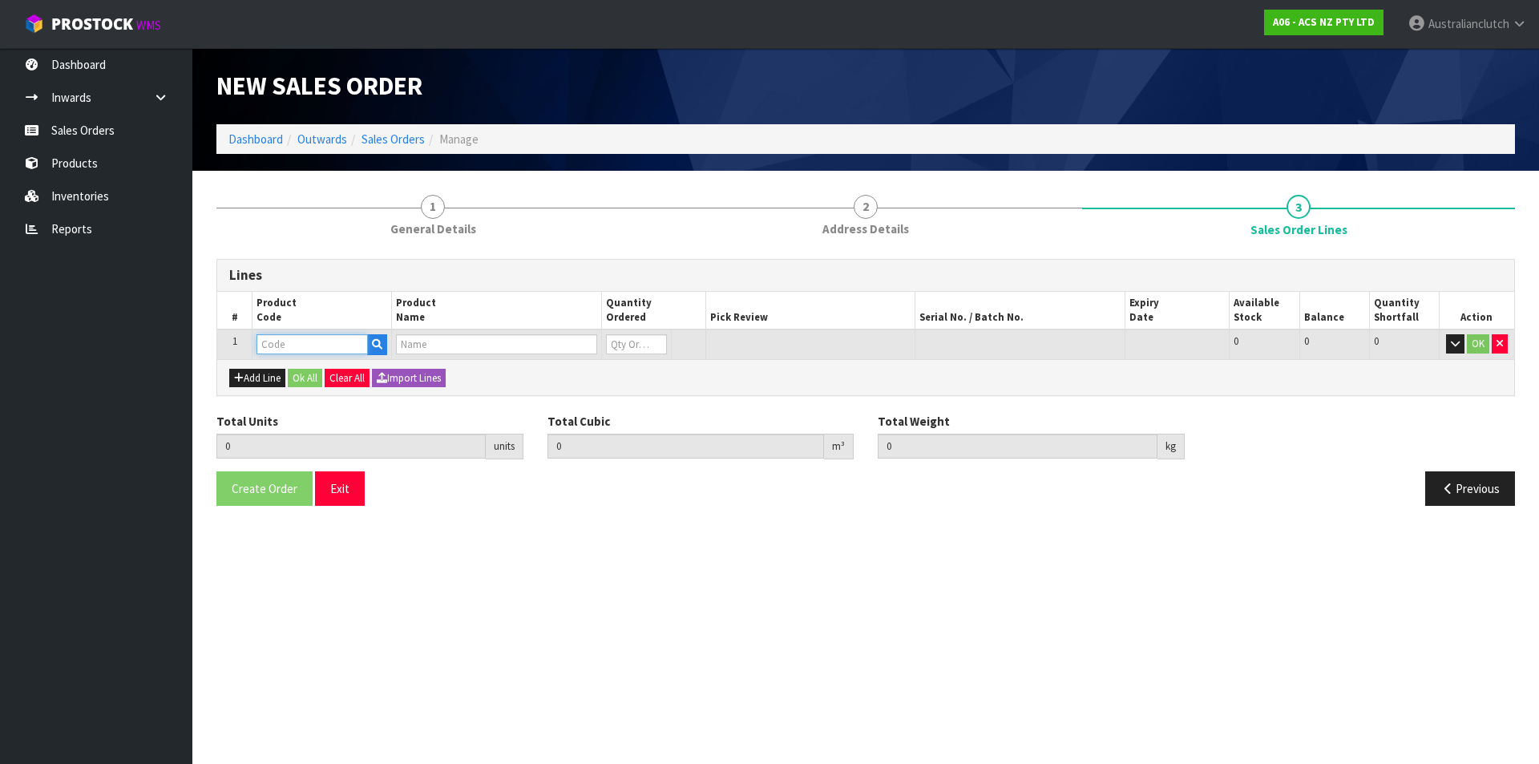
click at [277, 346] on input "text" at bounding box center [312, 344] width 111 height 20
type input "MCLE001"
type input "0.000000"
type input "0.000"
type input "CLUTCH M/CYL LEYLAND - PLASTIC TANK"
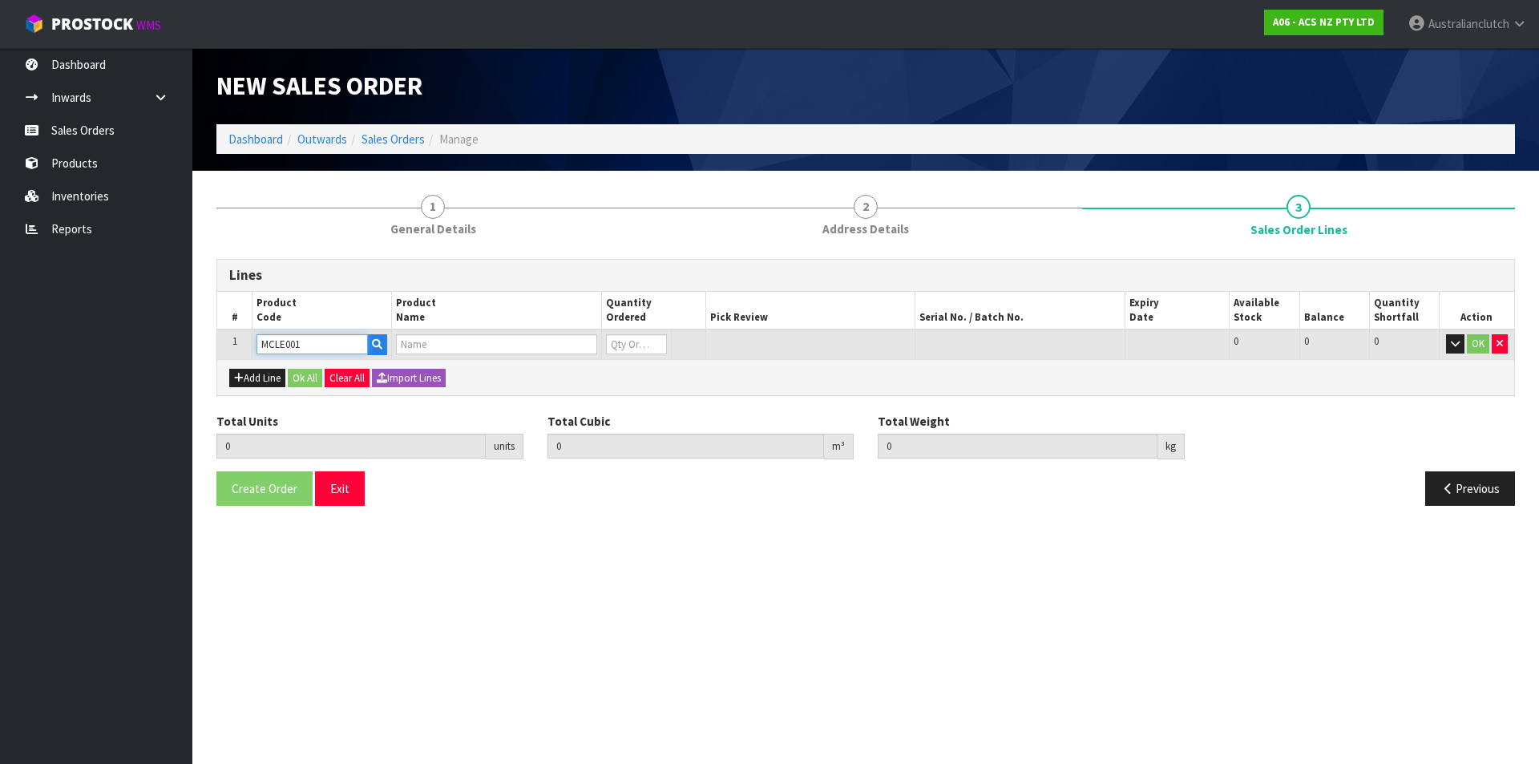
type input "0"
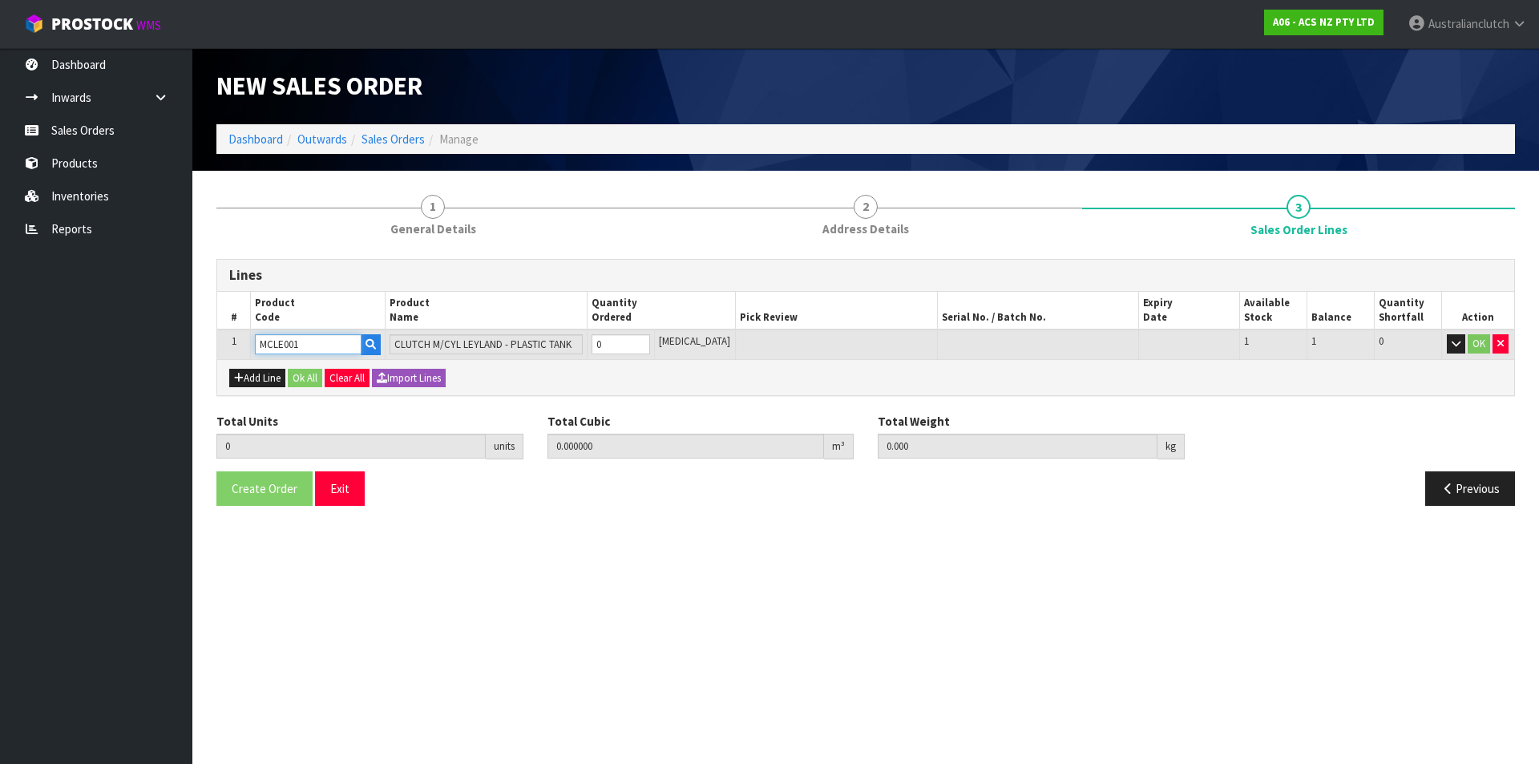
type input "MCLE001"
type input "1"
type input "0.002835"
type input "0.65"
type input "1"
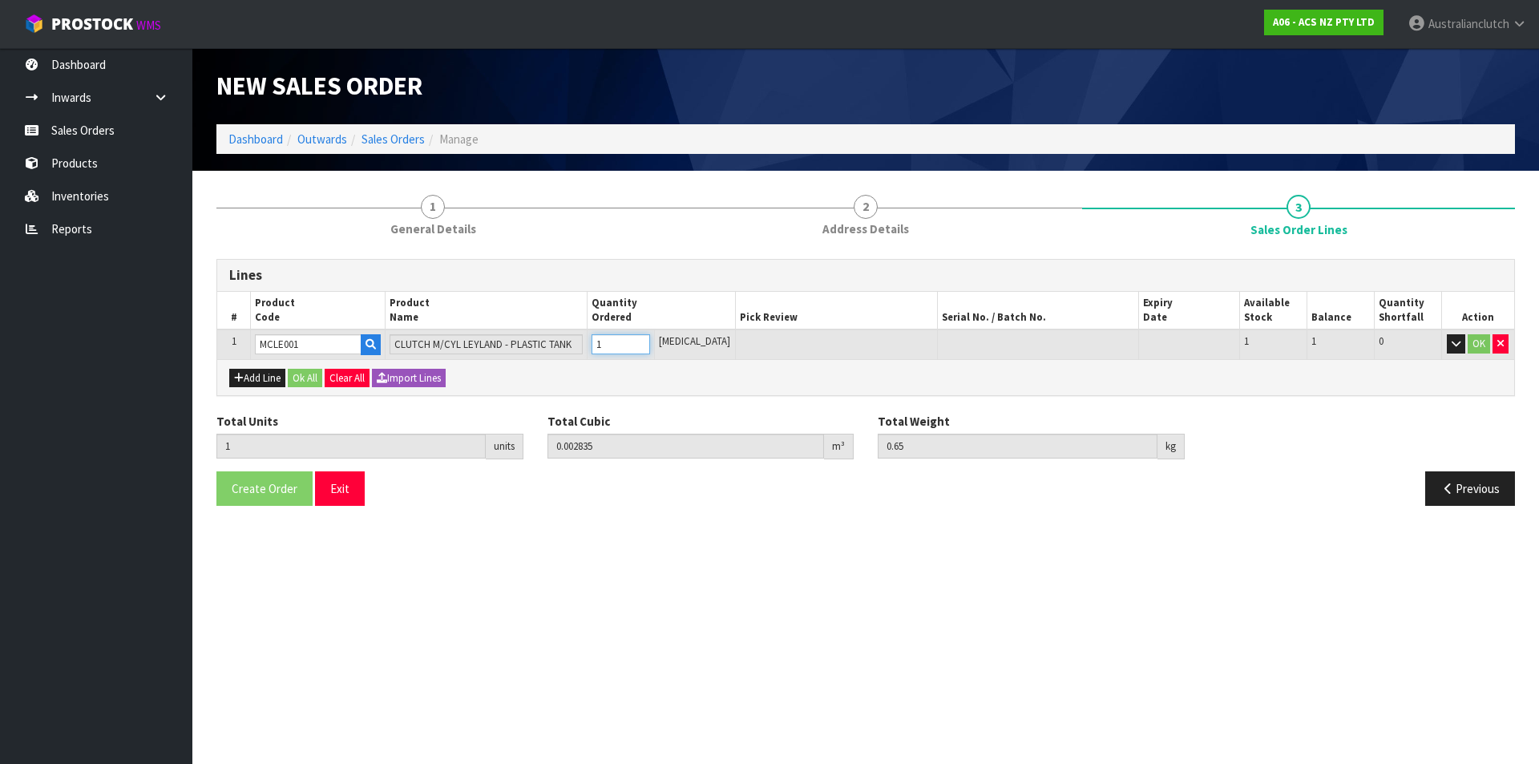
click at [650, 339] on input "1" at bounding box center [621, 344] width 59 height 20
click at [1477, 338] on button "OK" at bounding box center [1479, 343] width 22 height 19
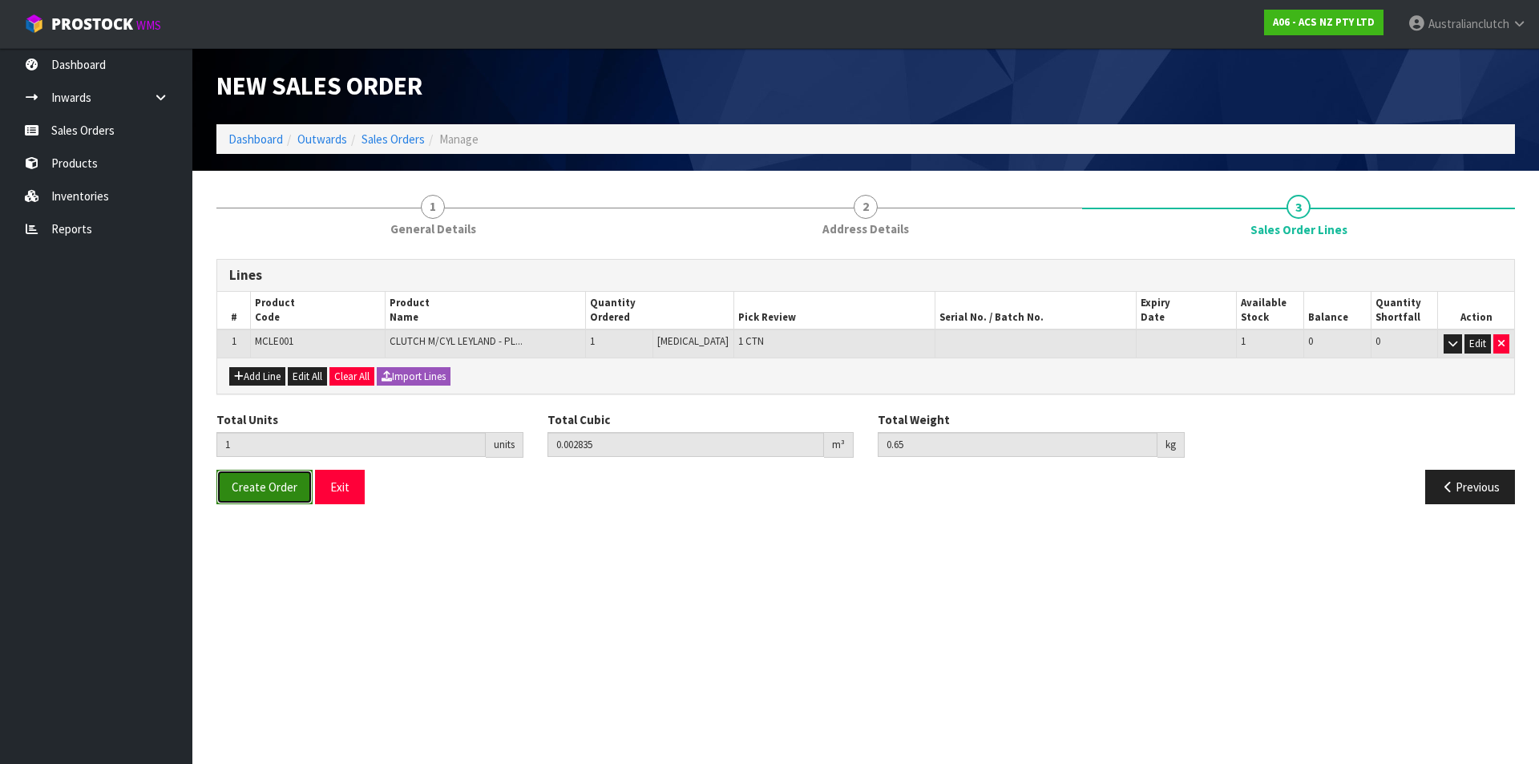
click at [285, 491] on span "Create Order" at bounding box center [265, 486] width 66 height 15
